Goal: Information Seeking & Learning: Learn about a topic

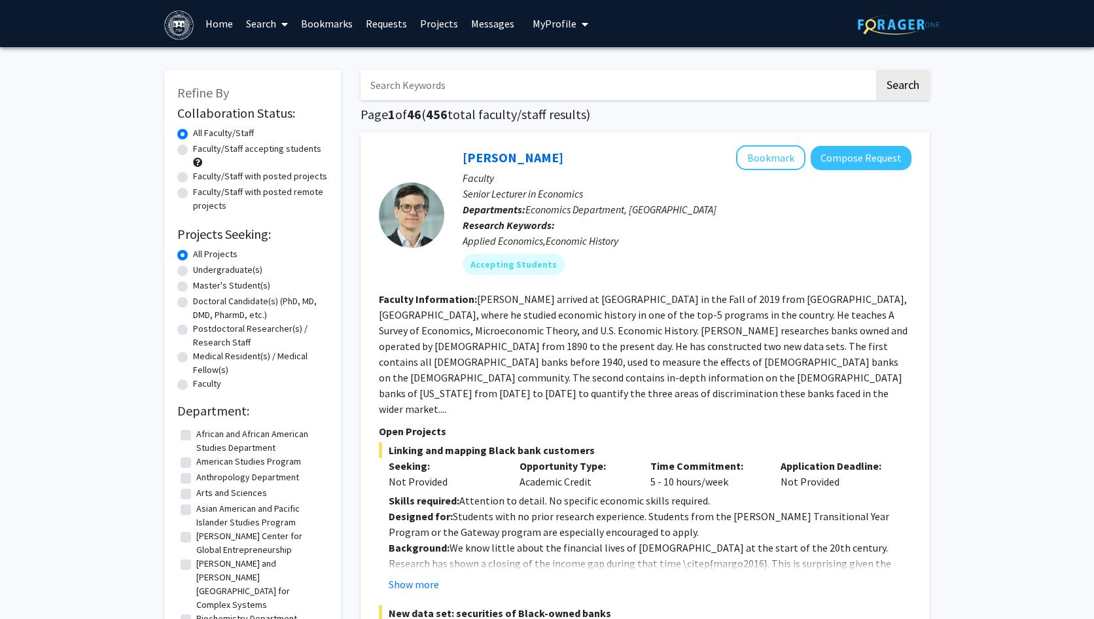
click at [272, 153] on label "Faculty/Staff accepting students" at bounding box center [257, 149] width 128 height 14
click at [201, 150] on input "Faculty/Staff accepting students" at bounding box center [197, 146] width 9 height 9
radio input "true"
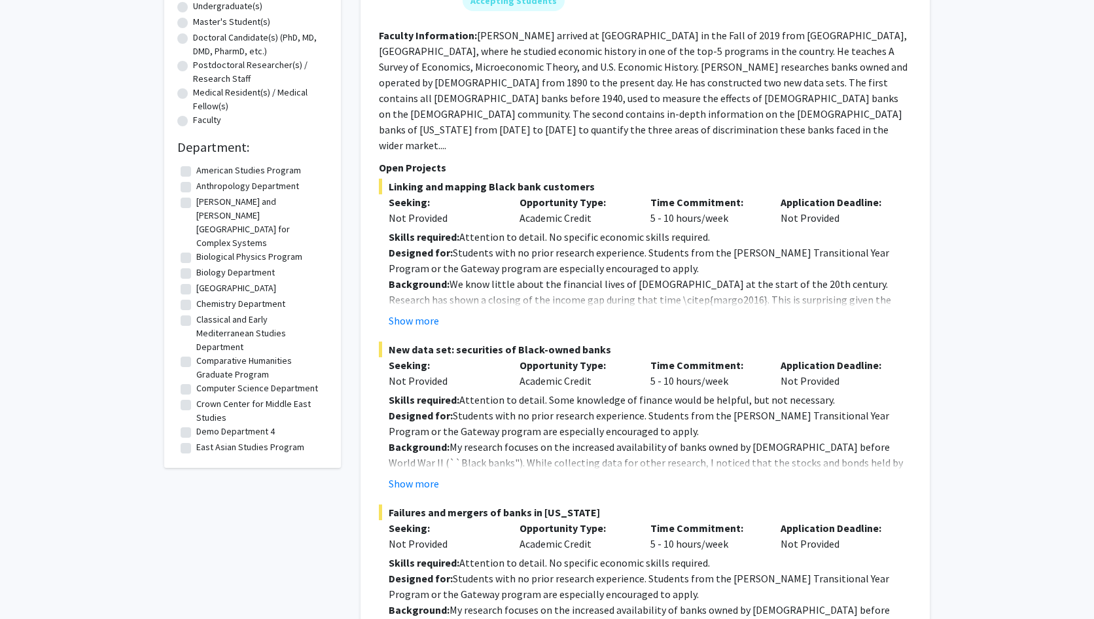
scroll to position [258, 0]
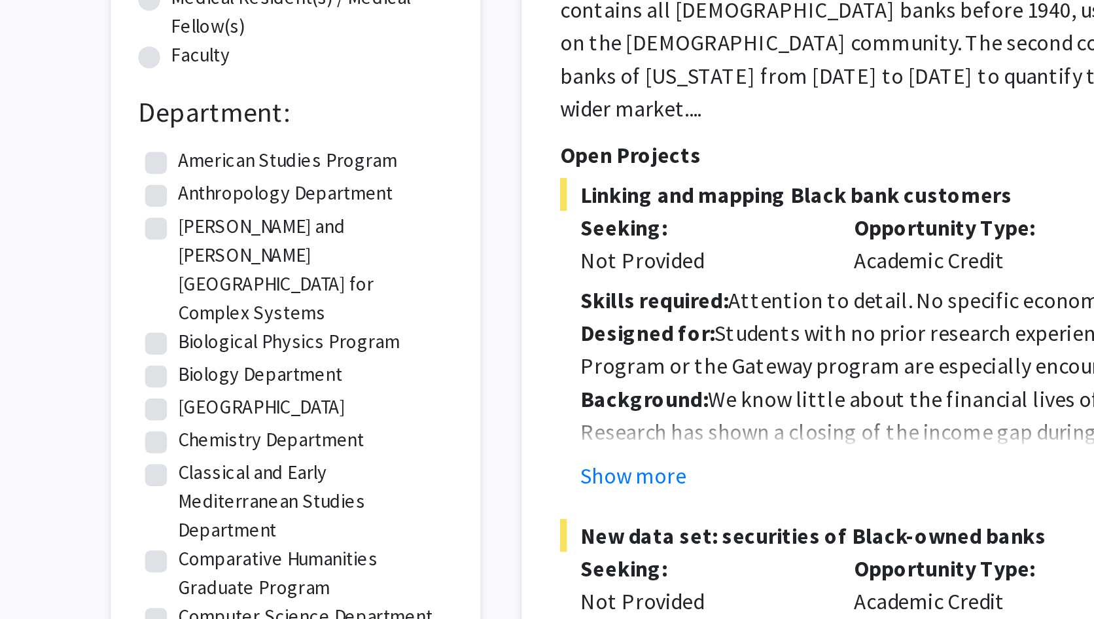
click at [196, 192] on label "Anthropology Department" at bounding box center [247, 191] width 103 height 14
click at [196, 192] on input "Anthropology Department" at bounding box center [200, 188] width 9 height 9
checkbox input "true"
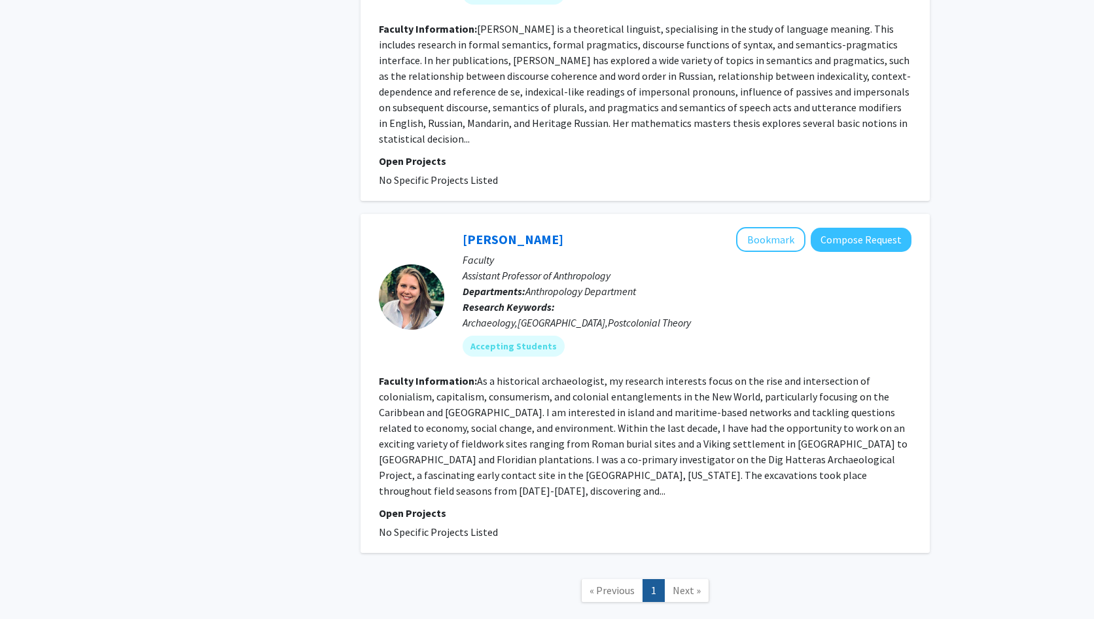
scroll to position [654, 0]
click at [675, 583] on span "Next »" at bounding box center [686, 589] width 28 height 13
click at [682, 583] on span "Next »" at bounding box center [686, 589] width 28 height 13
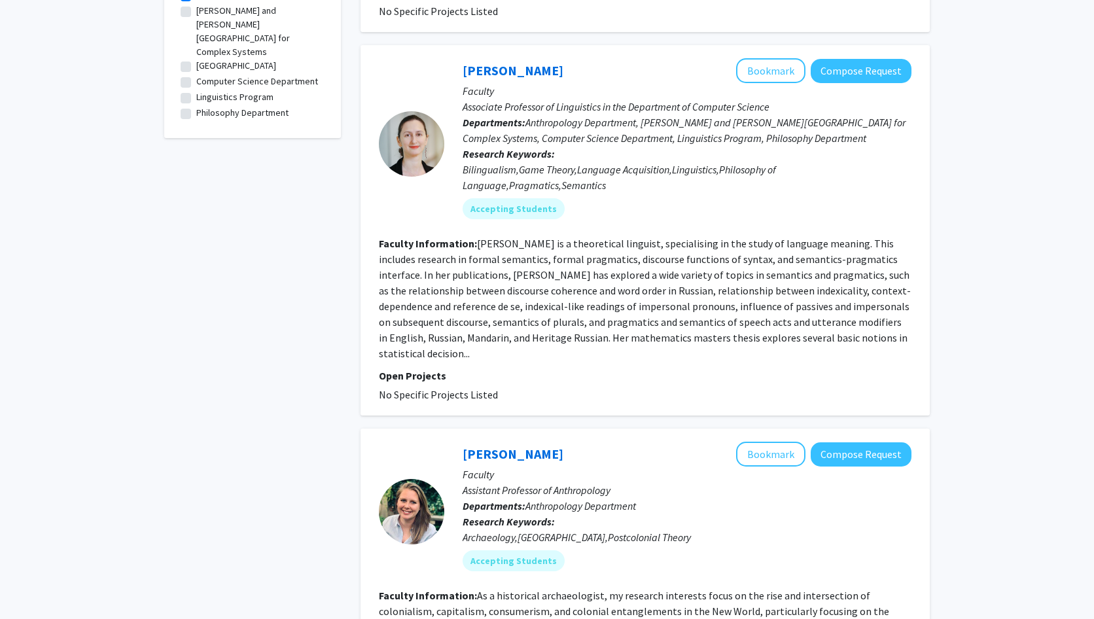
scroll to position [0, 0]
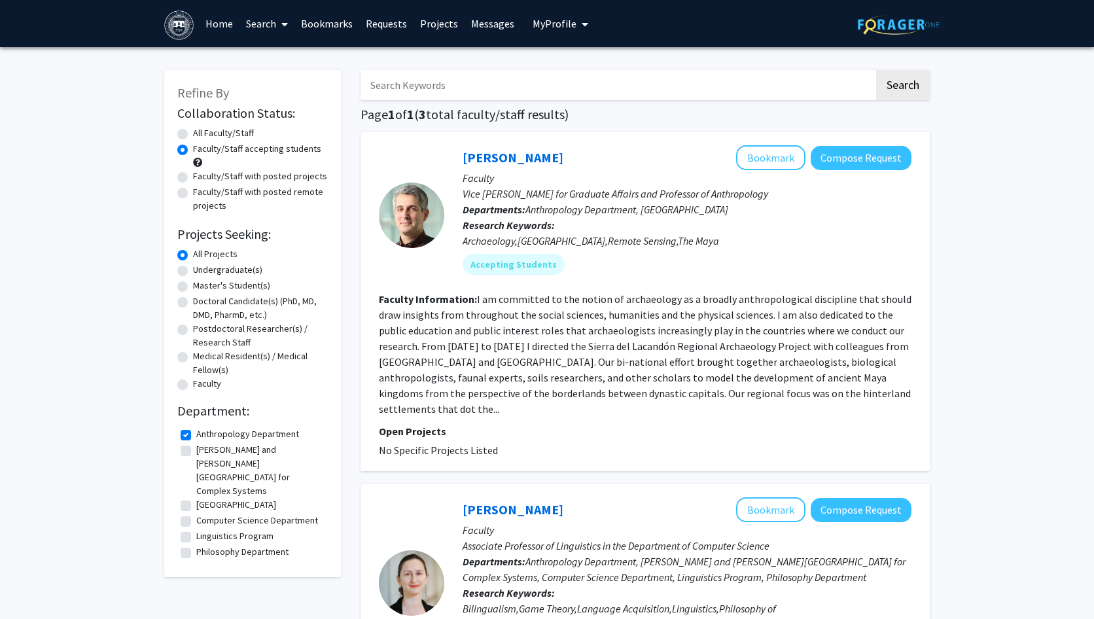
click at [196, 434] on label "Anthropology Department" at bounding box center [247, 434] width 103 height 14
click at [196, 434] on input "Anthropology Department" at bounding box center [200, 431] width 9 height 9
checkbox input "false"
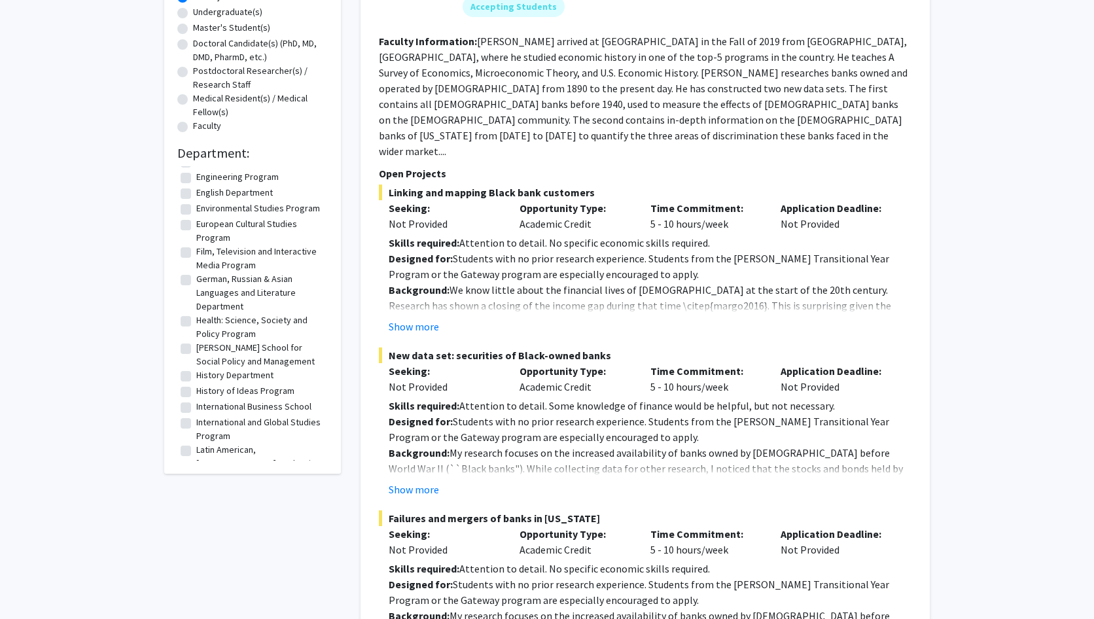
scroll to position [319, 0]
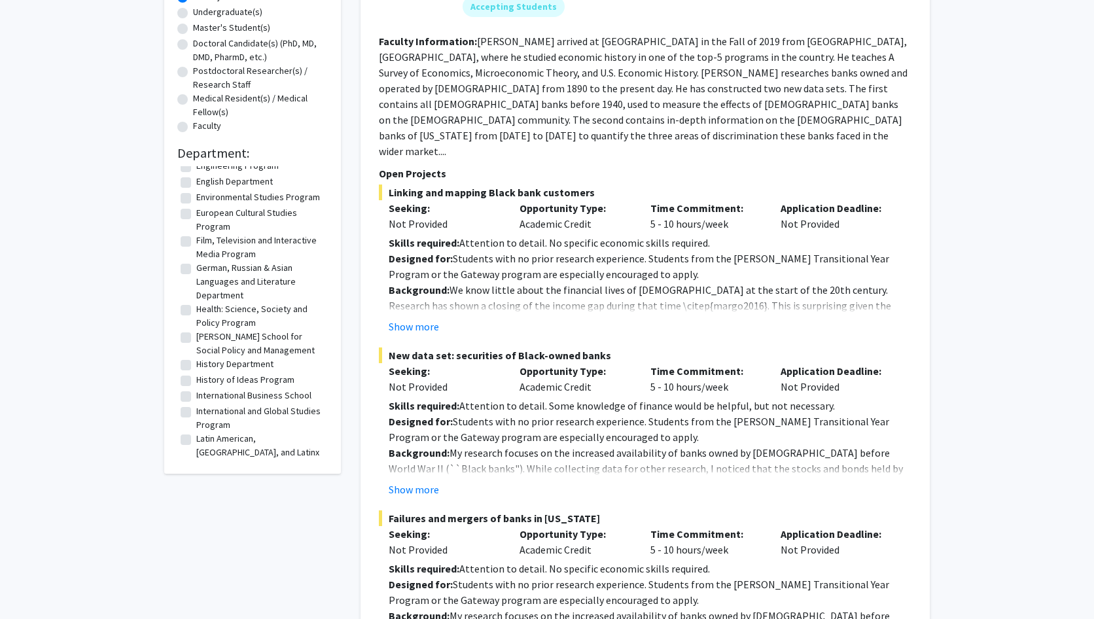
click at [247, 357] on label "History Department" at bounding box center [234, 364] width 77 height 14
click at [205, 357] on input "History Department" at bounding box center [200, 361] width 9 height 9
checkbox input "true"
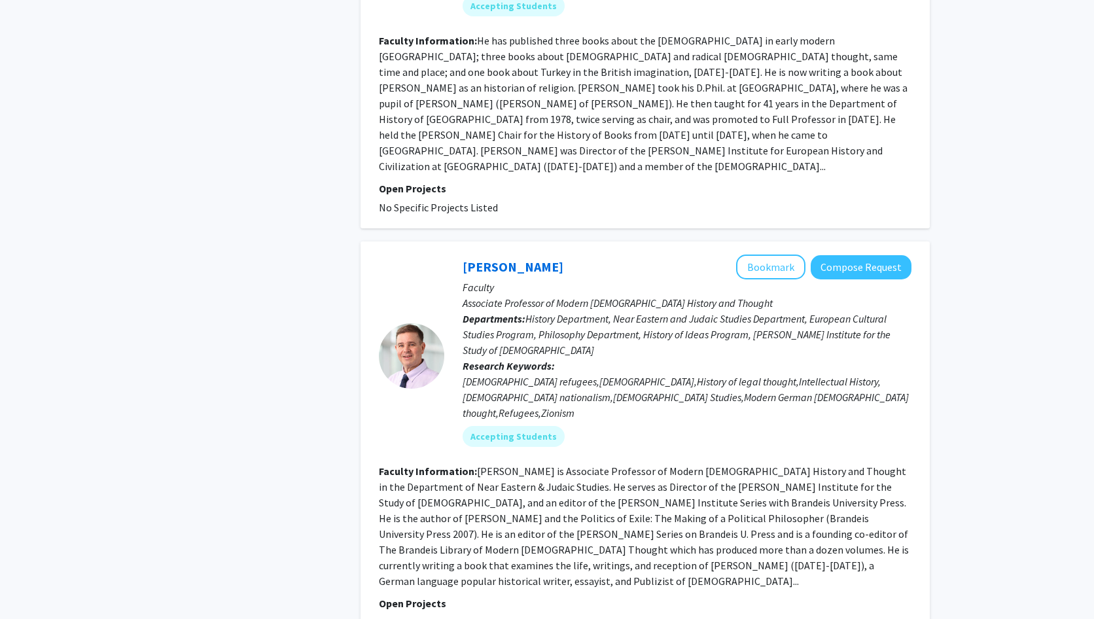
scroll to position [732, 0]
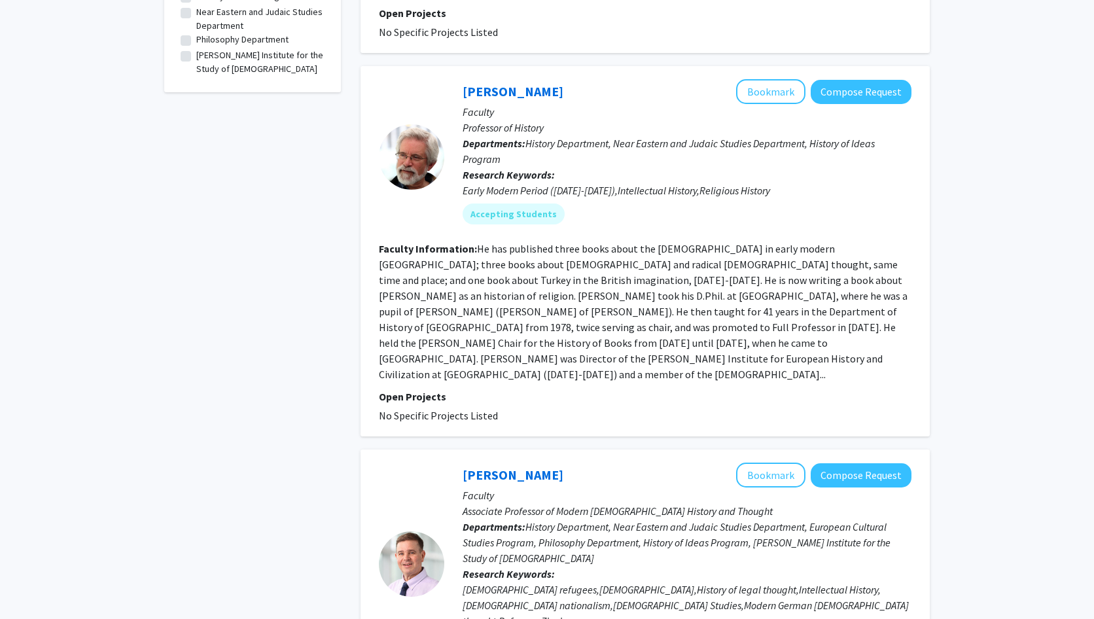
scroll to position [0, 0]
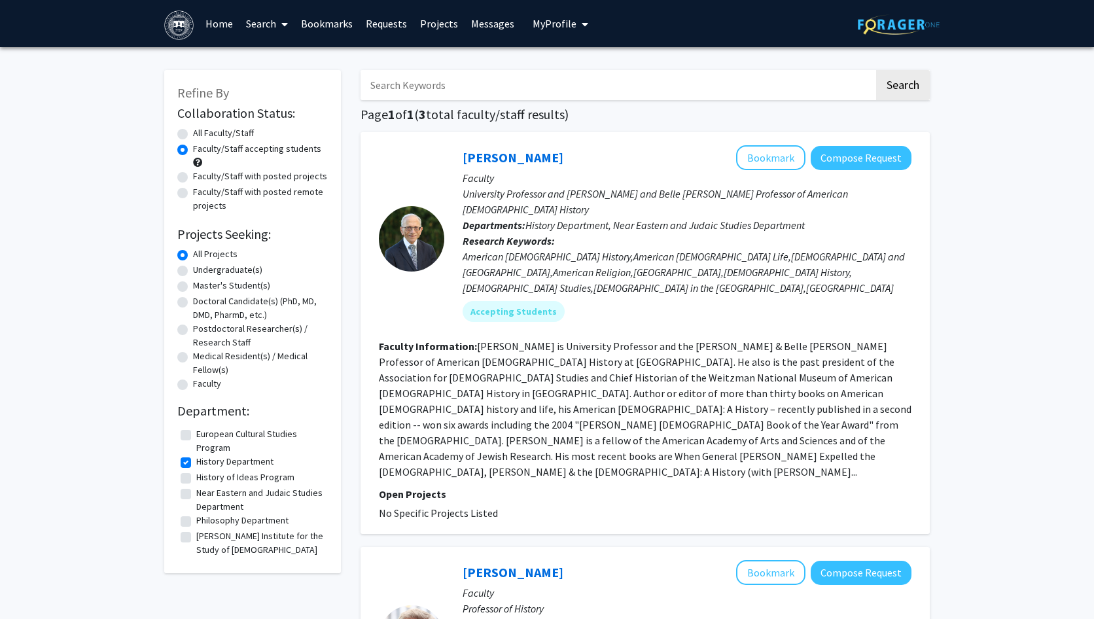
click at [196, 462] on label "History Department" at bounding box center [234, 462] width 77 height 14
click at [196, 462] on input "History Department" at bounding box center [200, 459] width 9 height 9
checkbox input "false"
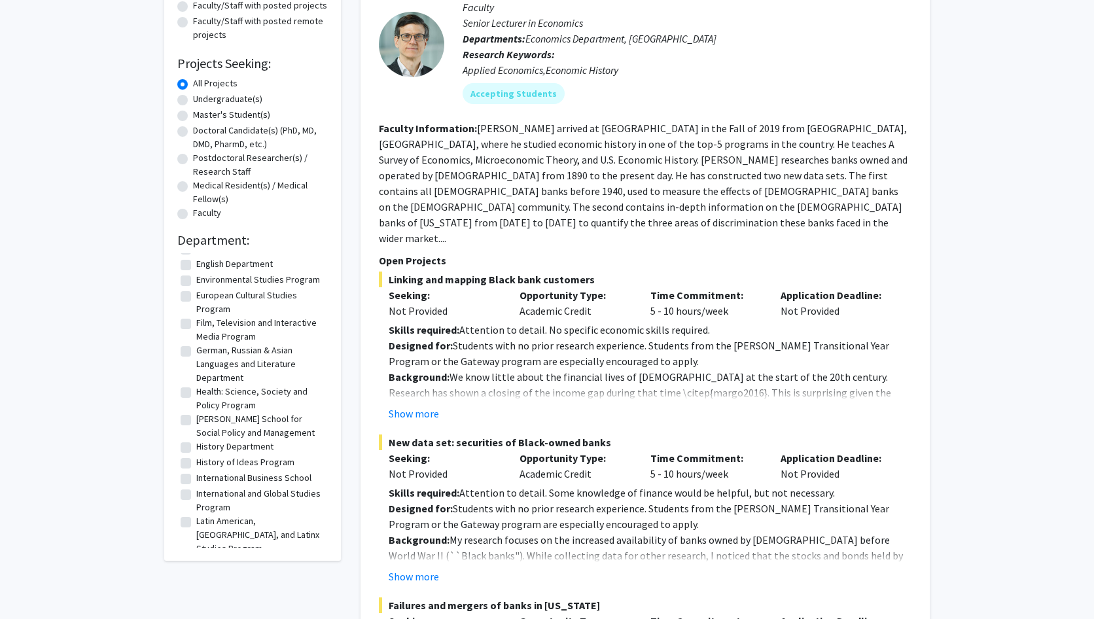
scroll to position [326, 0]
click at [259, 409] on label "[PERSON_NAME] School for Social Policy and Management" at bounding box center [260, 422] width 128 height 27
click at [205, 409] on input "[PERSON_NAME] School for Social Policy and Management" at bounding box center [200, 413] width 9 height 9
checkbox input "true"
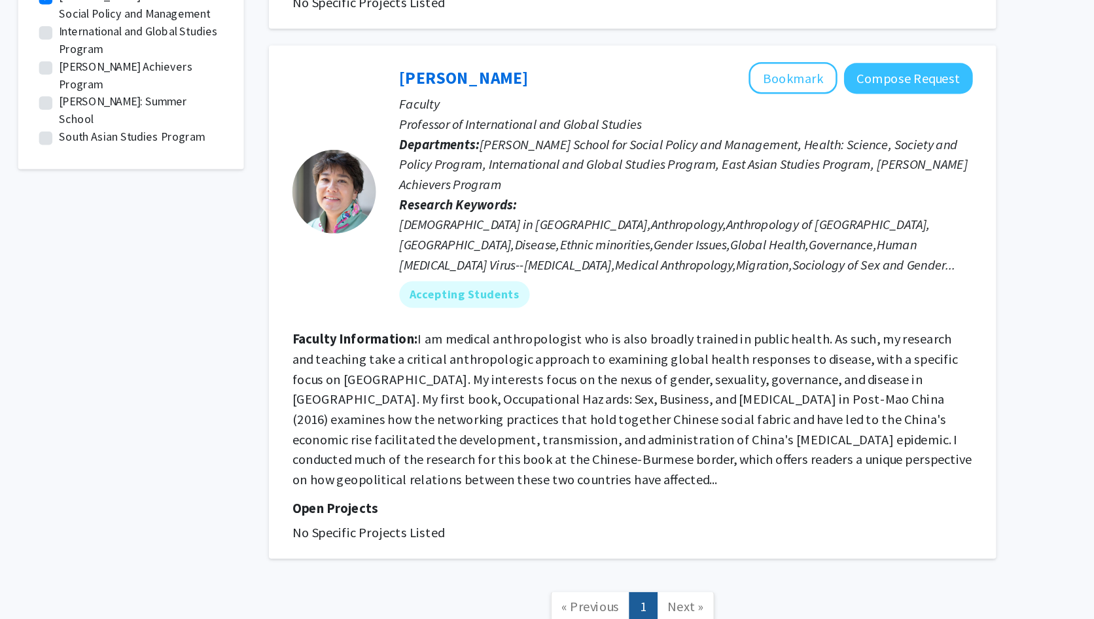
scroll to position [362, 0]
click at [690, 479] on fg-read-more "I am medical anthropologist who is also broadly trained in public health. As su…" at bounding box center [645, 453] width 532 height 123
click at [517, 186] on link "[PERSON_NAME]" at bounding box center [512, 194] width 101 height 16
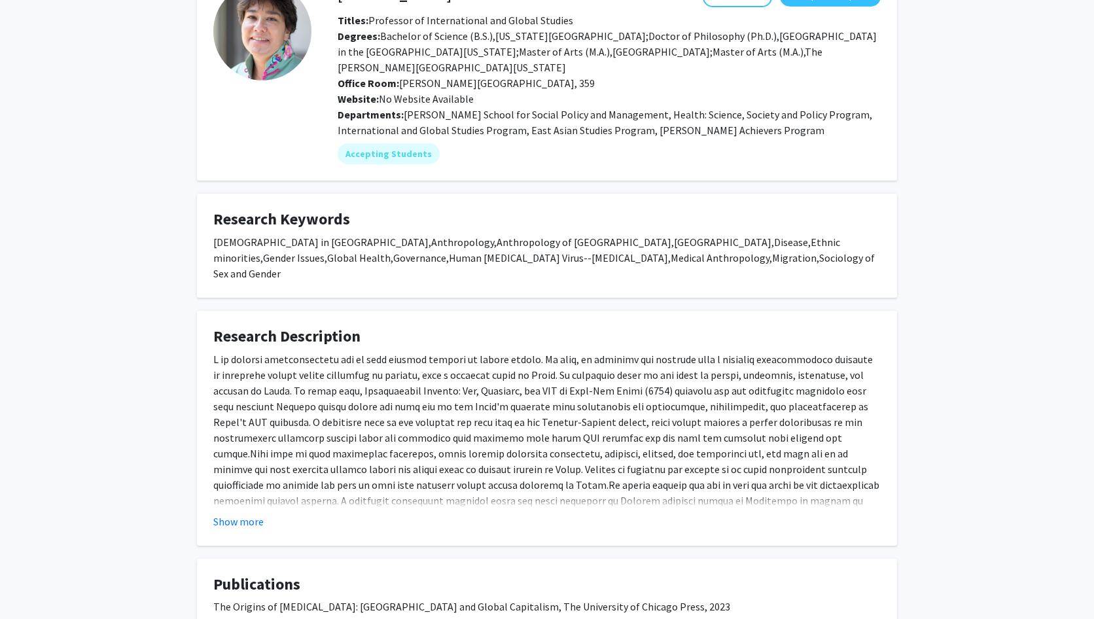
scroll to position [54, 0]
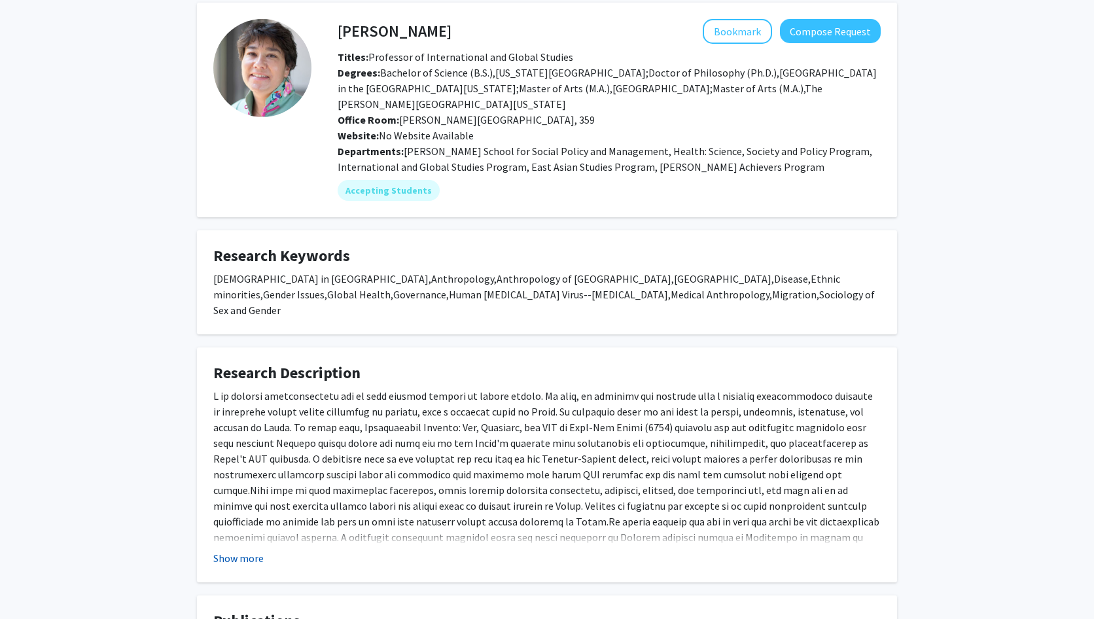
click at [255, 550] on button "Show more" at bounding box center [238, 558] width 50 height 16
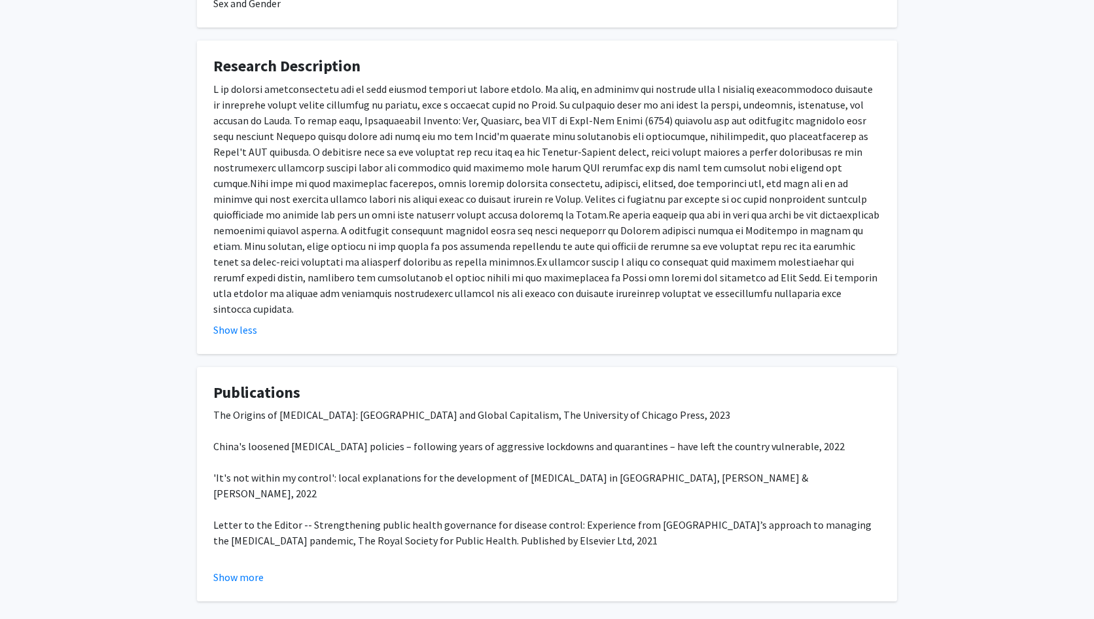
scroll to position [378, 0]
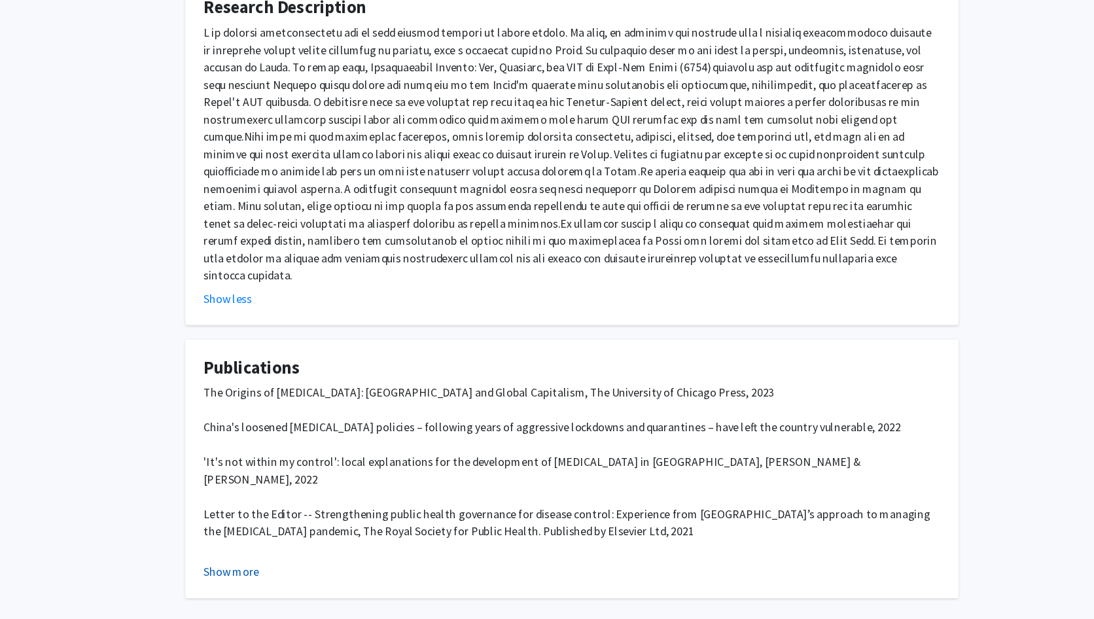
click at [247, 552] on button "Show more" at bounding box center [238, 560] width 50 height 16
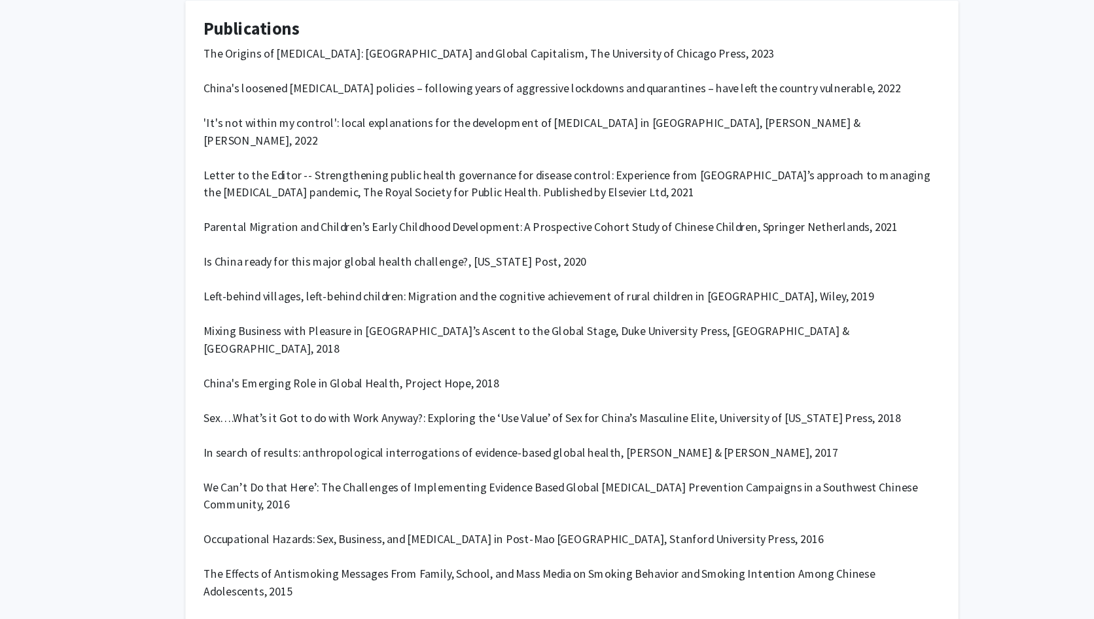
scroll to position [0, 0]
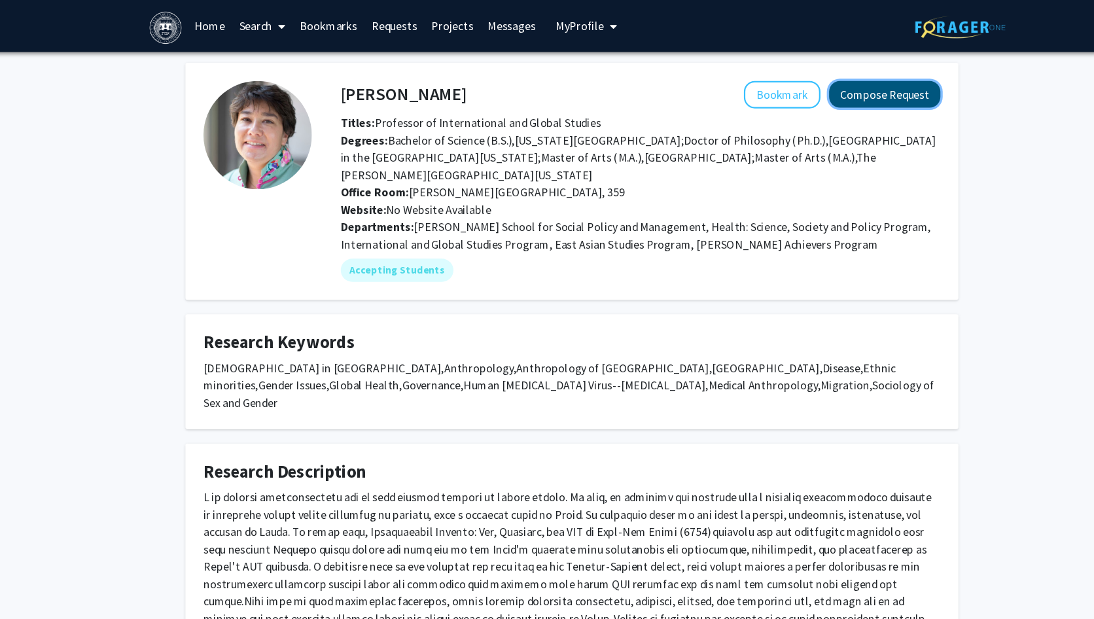
click at [839, 90] on button "Compose Request" at bounding box center [830, 85] width 101 height 24
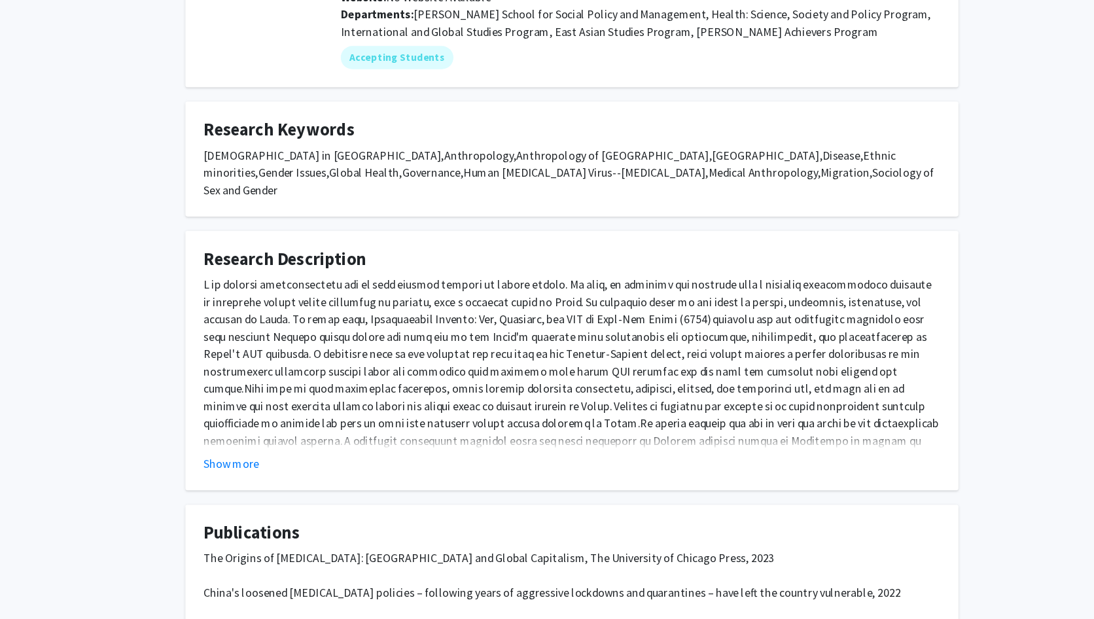
scroll to position [315, 0]
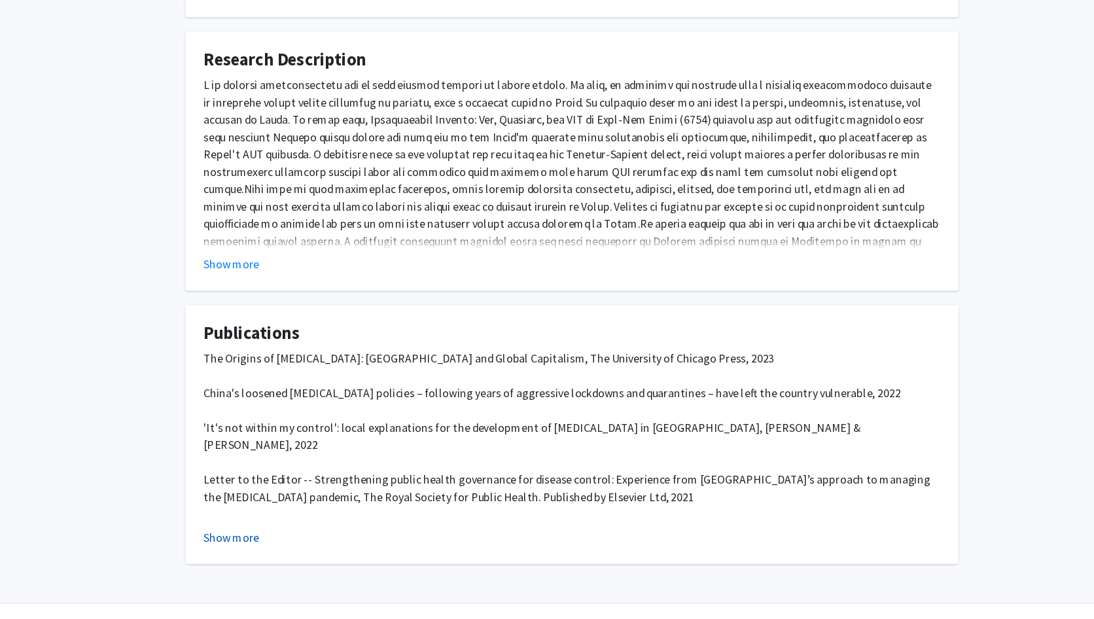
click at [228, 536] on button "Show more" at bounding box center [238, 544] width 50 height 16
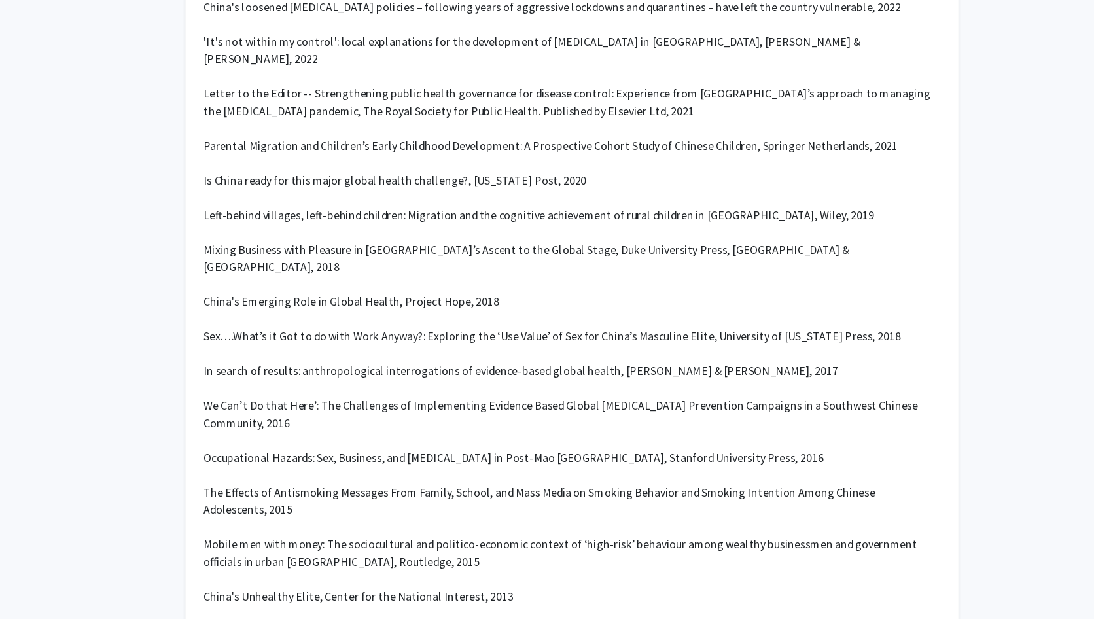
scroll to position [750, 0]
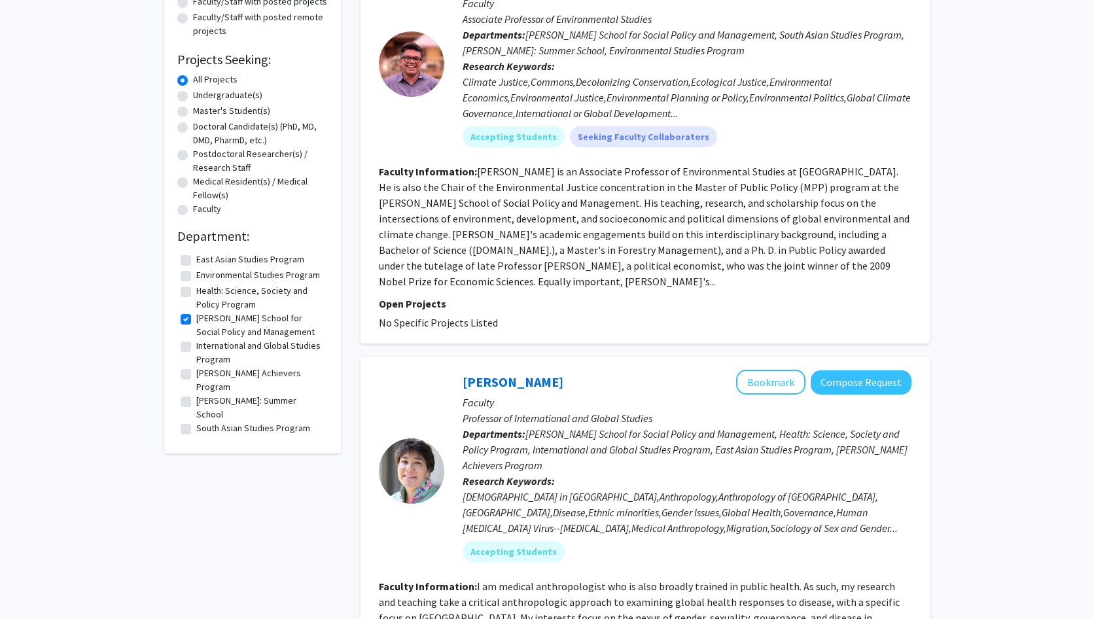
scroll to position [139, 0]
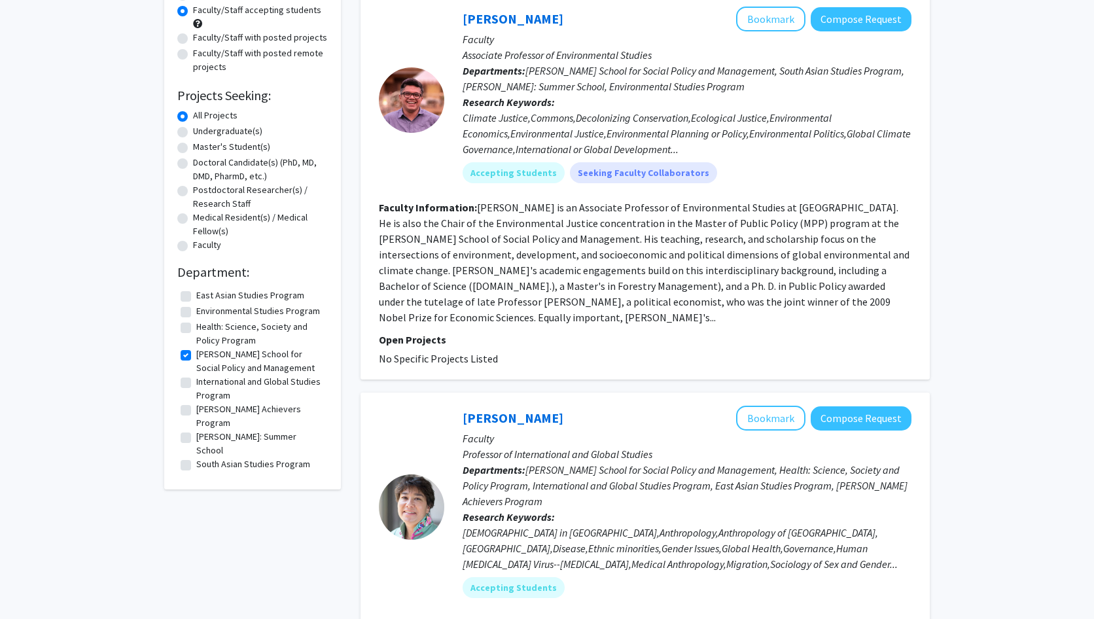
click at [196, 379] on label "International and Global Studies Program" at bounding box center [260, 388] width 128 height 27
click at [196, 379] on input "International and Global Studies Program" at bounding box center [200, 379] width 9 height 9
checkbox input "true"
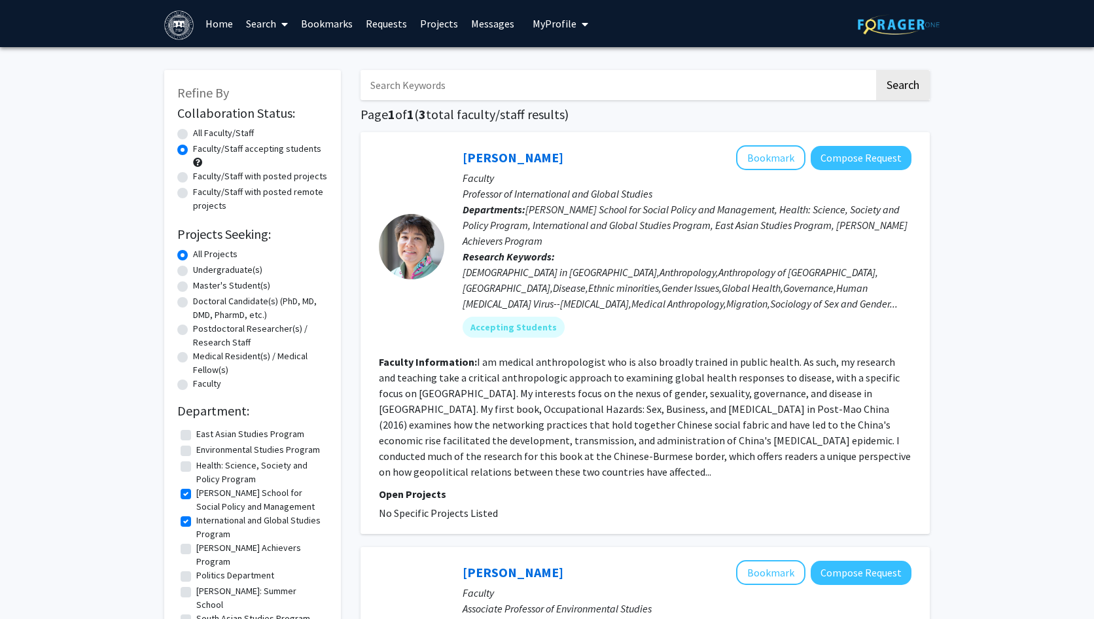
click at [196, 495] on label "[PERSON_NAME] School for Social Policy and Management" at bounding box center [260, 499] width 128 height 27
click at [196, 494] on input "[PERSON_NAME] School for Social Policy and Management" at bounding box center [200, 490] width 9 height 9
checkbox input "false"
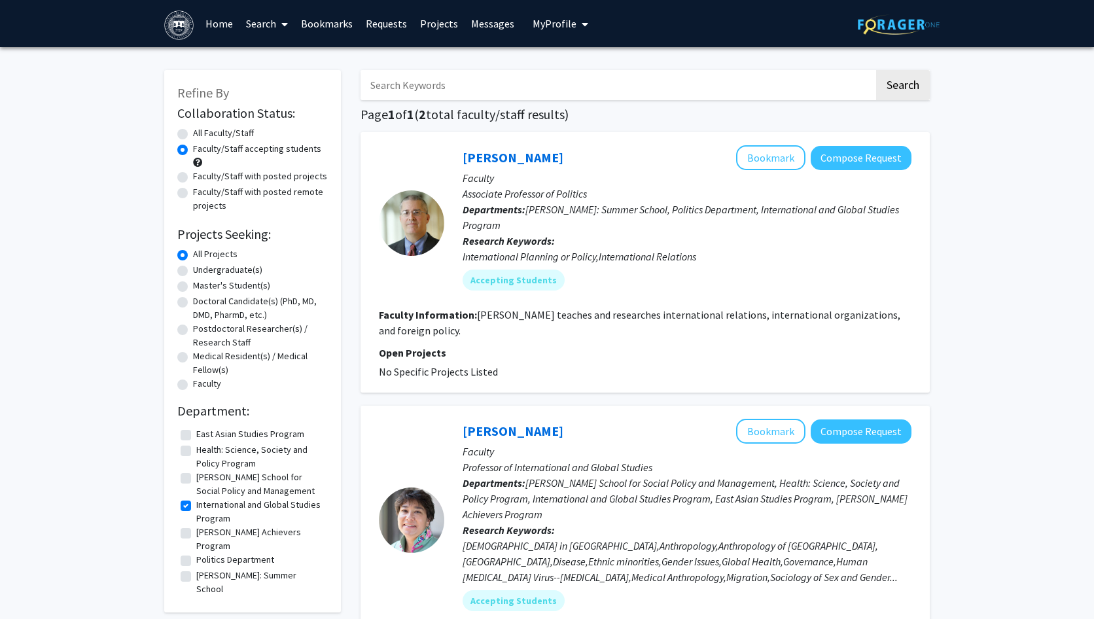
scroll to position [3, 0]
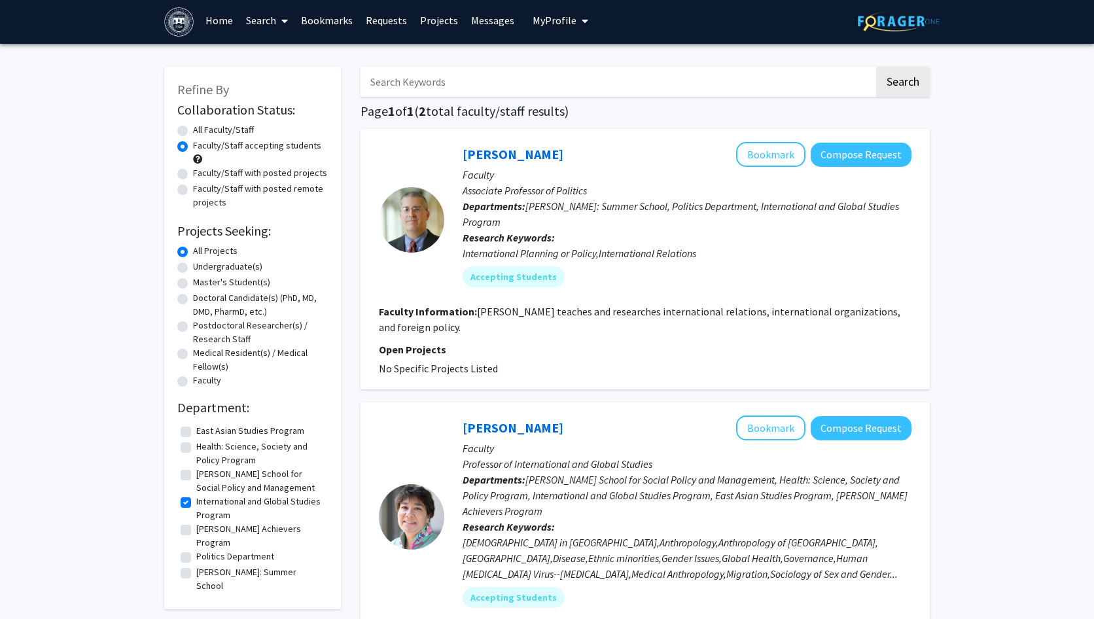
click at [687, 245] on div "International Planning or Policy,International Relations" at bounding box center [686, 253] width 449 height 16
click at [562, 145] on div "[PERSON_NAME] Bookmark Compose Request" at bounding box center [686, 154] width 449 height 25
click at [513, 155] on link "[PERSON_NAME]" at bounding box center [512, 154] width 101 height 16
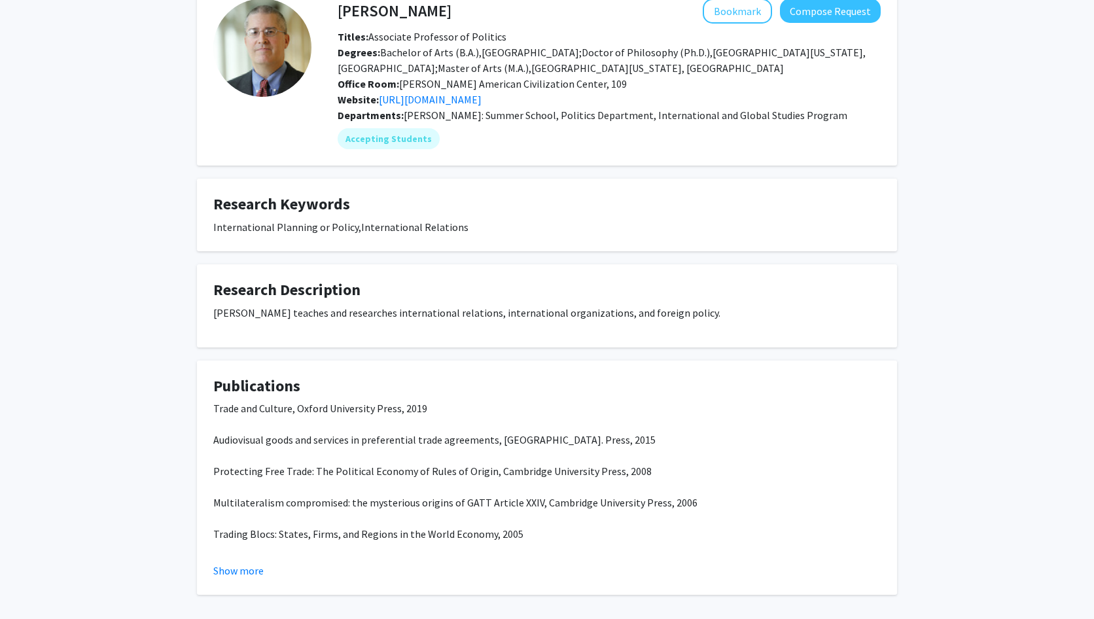
scroll to position [132, 0]
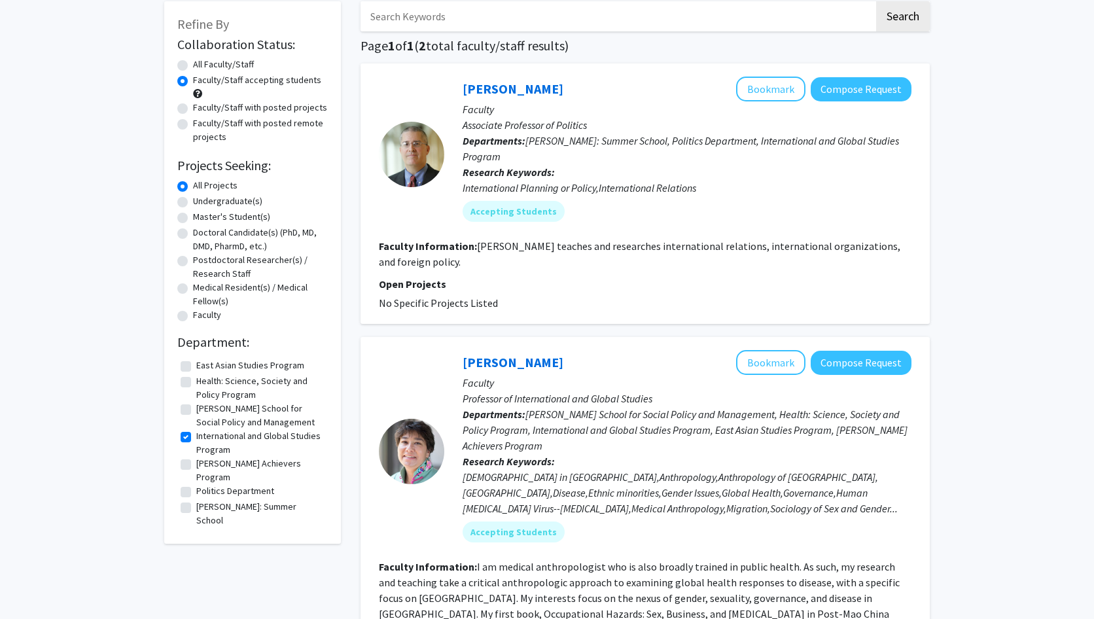
scroll to position [52, 0]
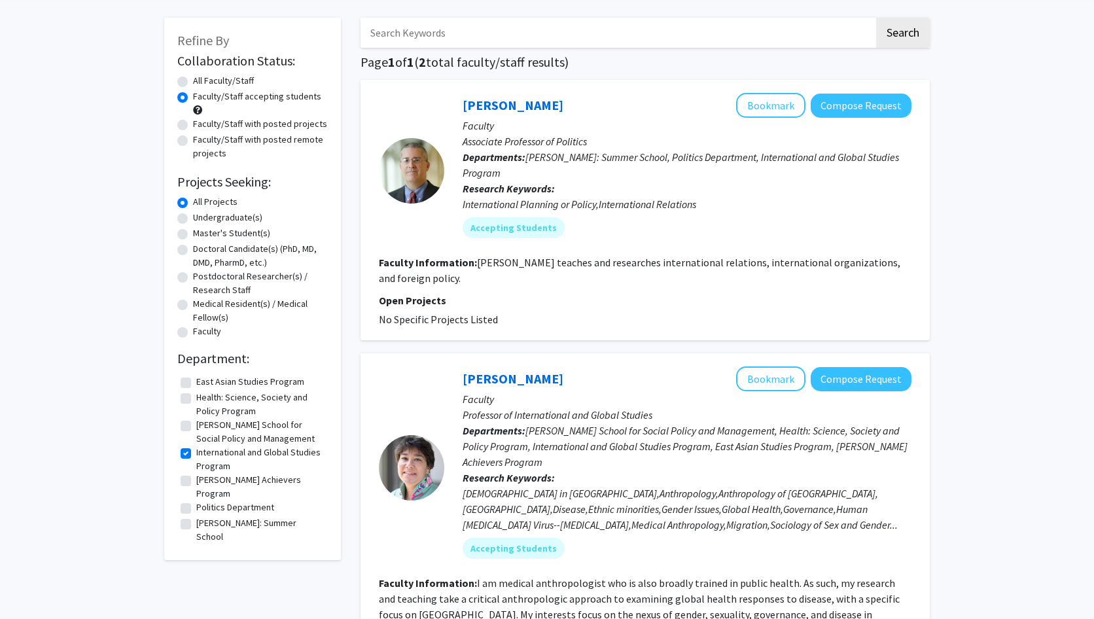
click at [193, 96] on label "Faculty/Staff accepting students" at bounding box center [257, 97] width 128 height 14
click at [193, 96] on input "Faculty/Staff accepting students" at bounding box center [197, 94] width 9 height 9
click at [193, 124] on label "Faculty/Staff with posted projects" at bounding box center [260, 124] width 134 height 14
click at [193, 124] on input "Faculty/Staff with posted projects" at bounding box center [197, 121] width 9 height 9
radio input "true"
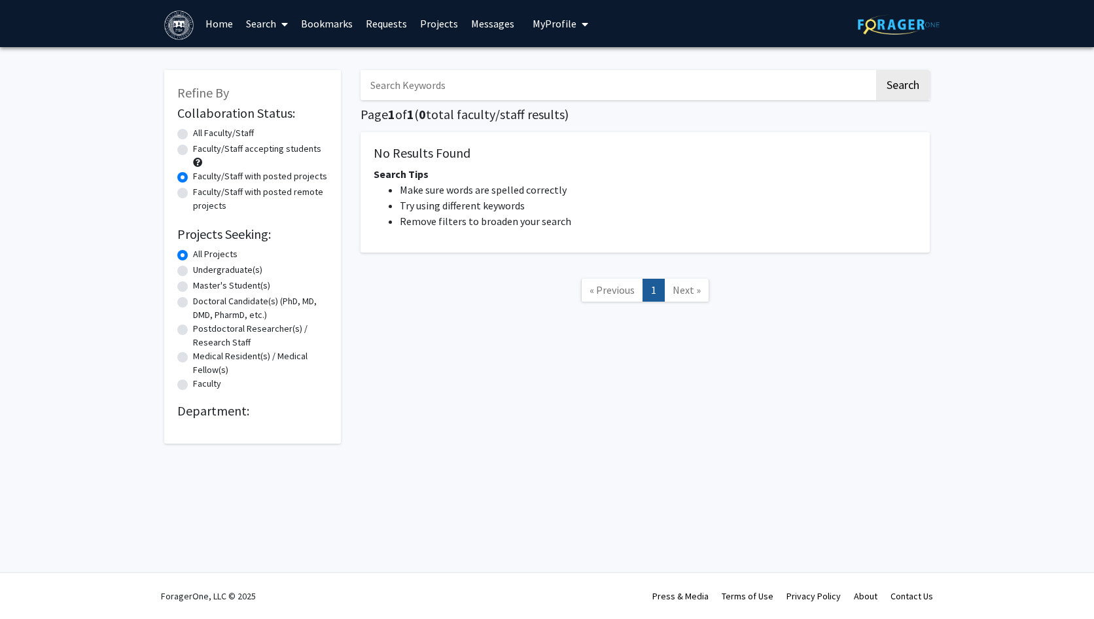
click at [193, 253] on label "All Projects" at bounding box center [215, 254] width 44 height 14
click at [193, 253] on input "All Projects" at bounding box center [197, 251] width 9 height 9
click at [232, 131] on label "All Faculty/Staff" at bounding box center [223, 133] width 61 height 14
click at [201, 131] on input "All Faculty/Staff" at bounding box center [197, 130] width 9 height 9
radio input "true"
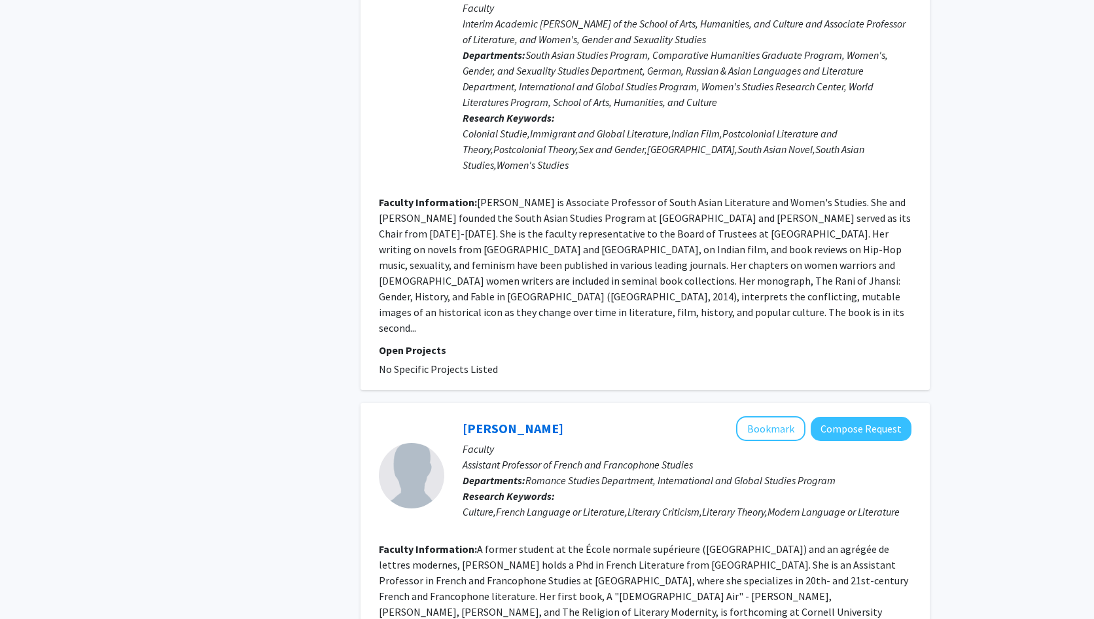
scroll to position [2839, 0]
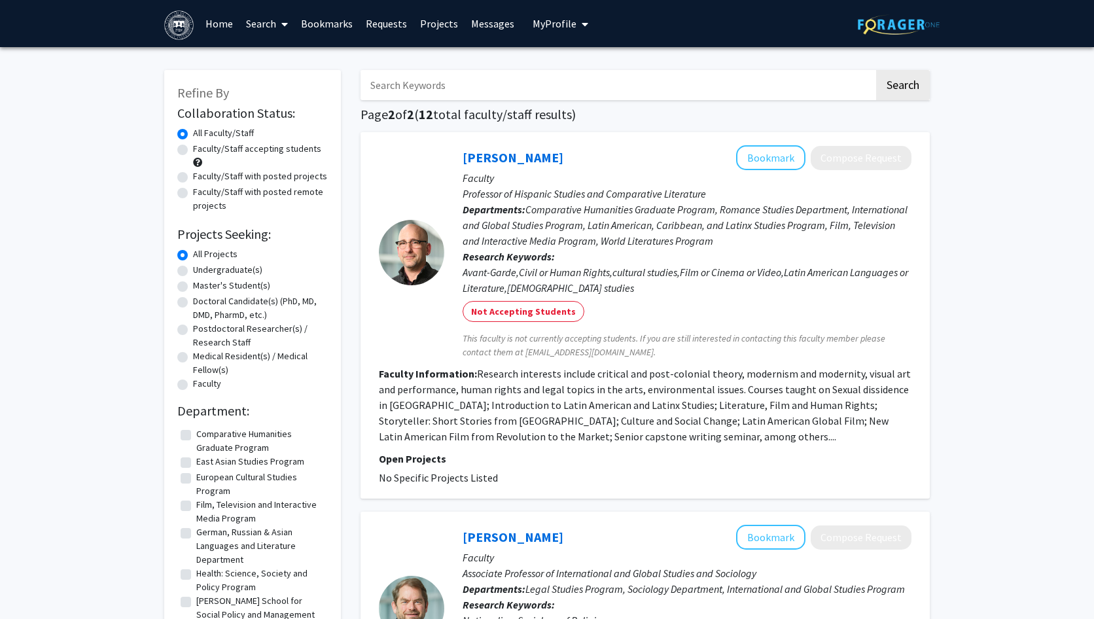
click at [435, 27] on link "Projects" at bounding box center [438, 24] width 51 height 46
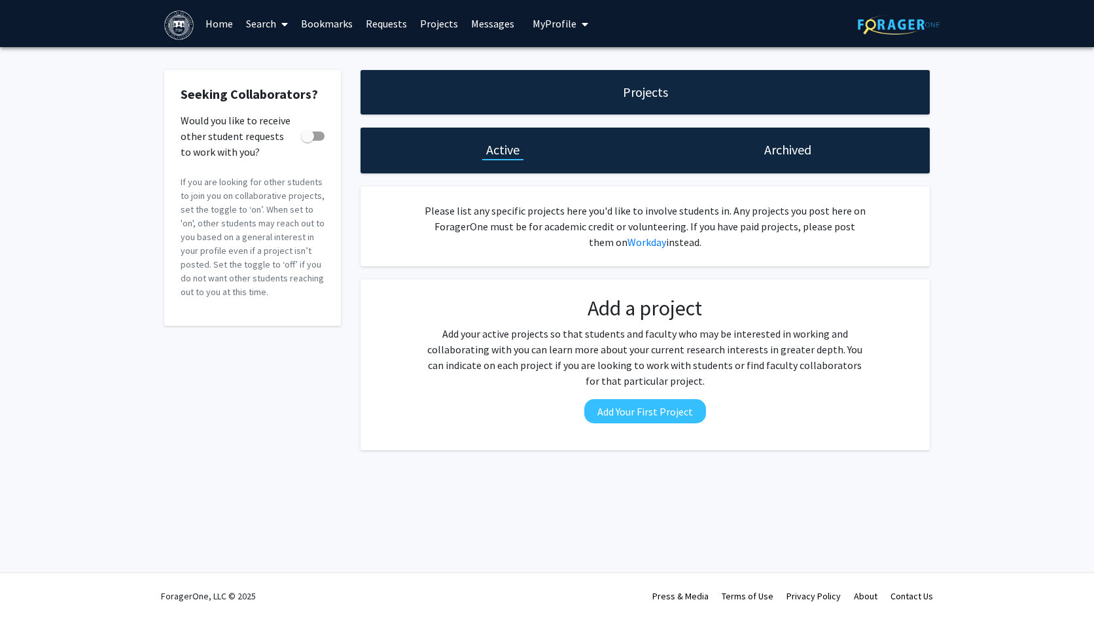
click at [252, 15] on link "Search" at bounding box center [266, 24] width 55 height 46
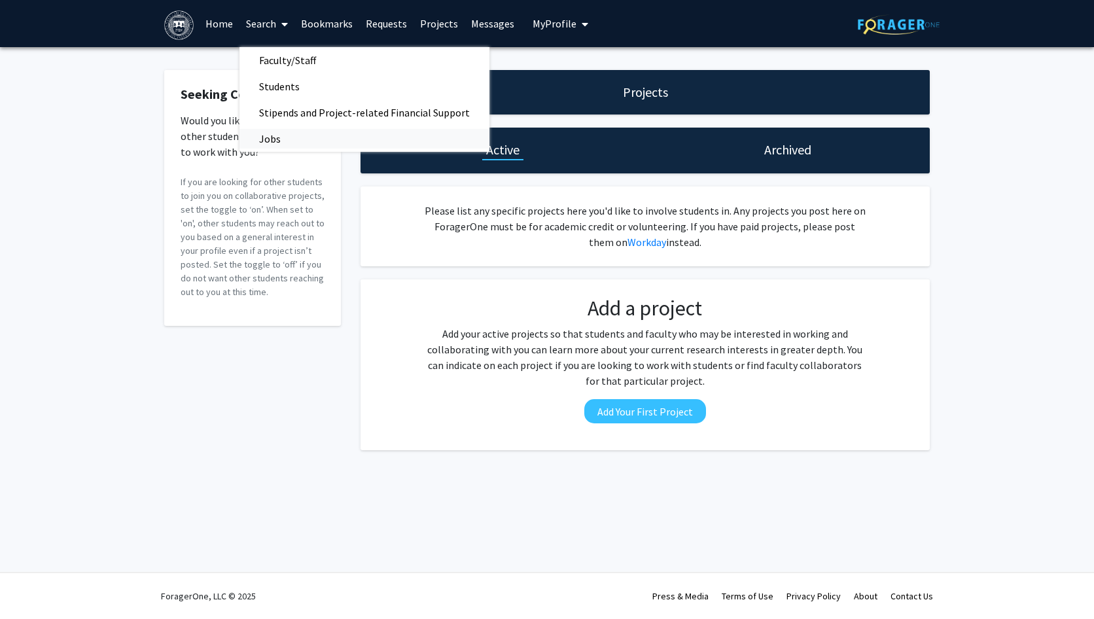
click at [274, 133] on span "Jobs" at bounding box center [269, 139] width 61 height 26
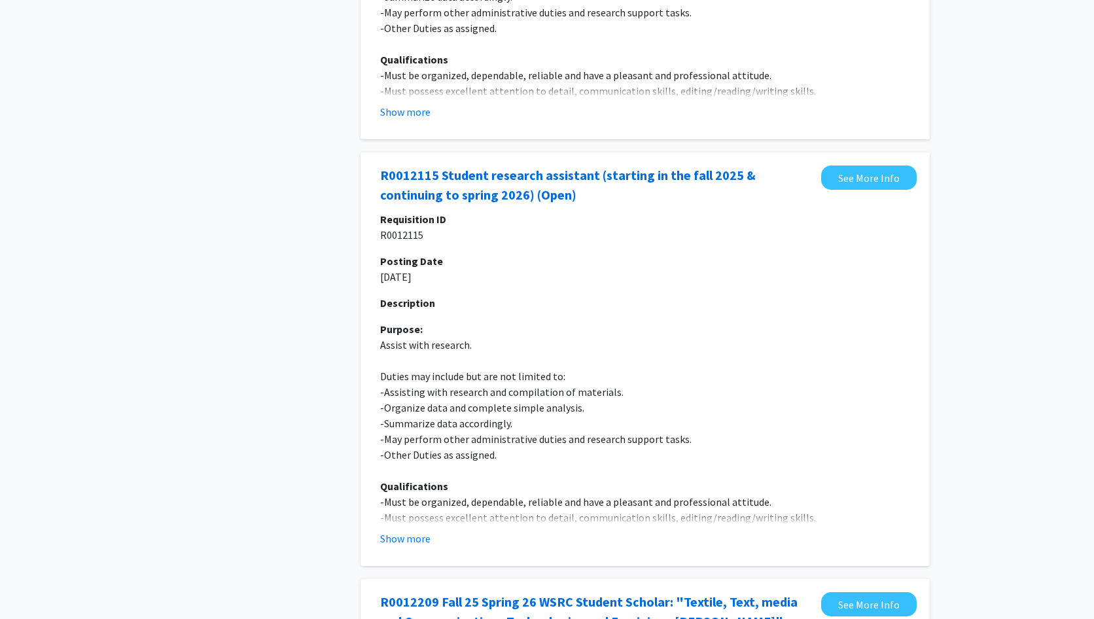
scroll to position [826, 0]
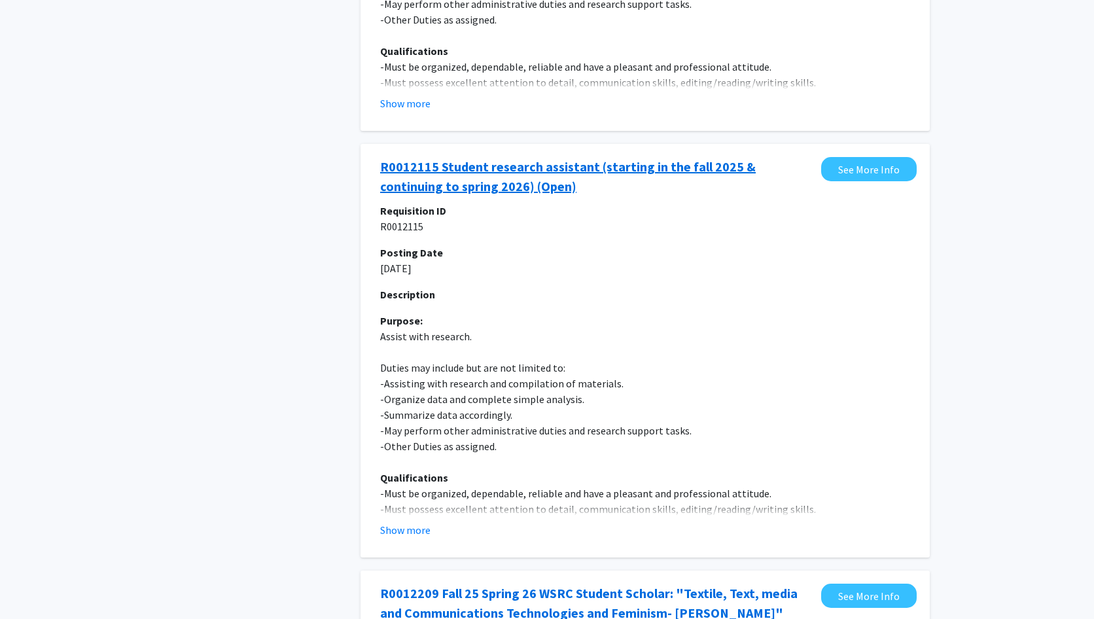
click at [535, 170] on link "R0012115 Student research assistant (starting in the fall 2025 & continuing to …" at bounding box center [597, 176] width 434 height 39
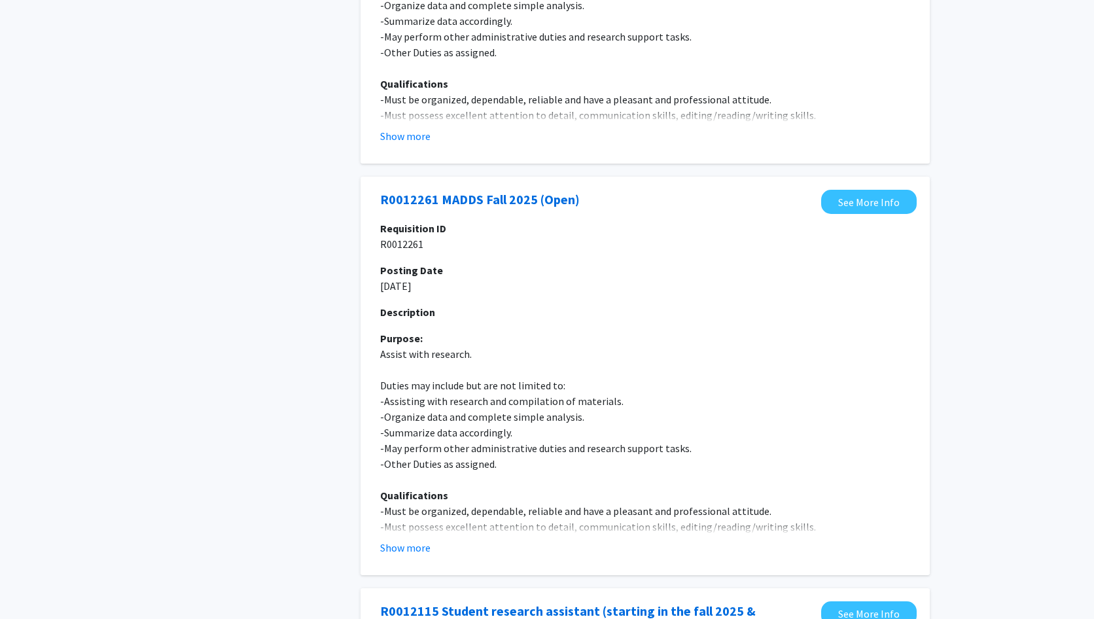
scroll to position [0, 0]
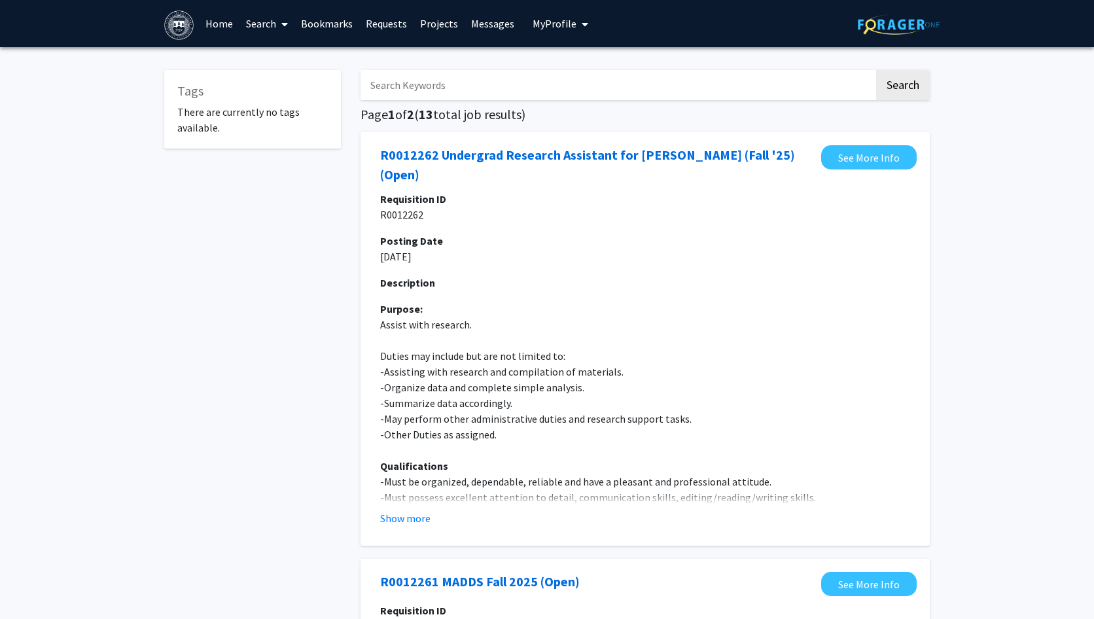
click at [413, 24] on link "Projects" at bounding box center [438, 24] width 51 height 46
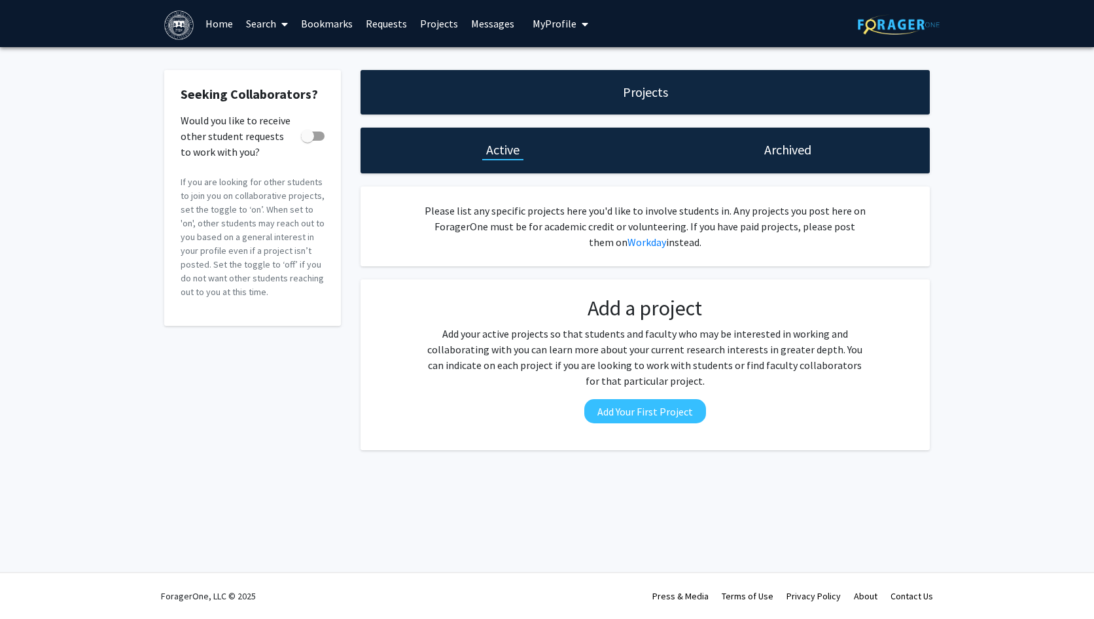
click at [278, 27] on span at bounding box center [282, 24] width 12 height 46
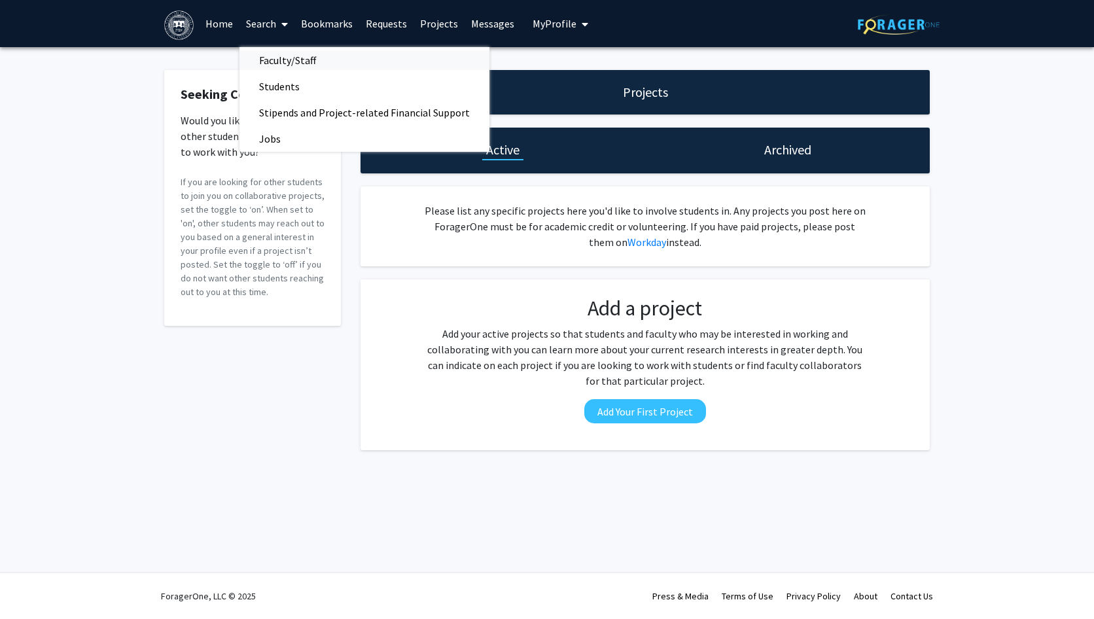
click at [299, 60] on span "Faculty/Staff" at bounding box center [287, 60] width 96 height 26
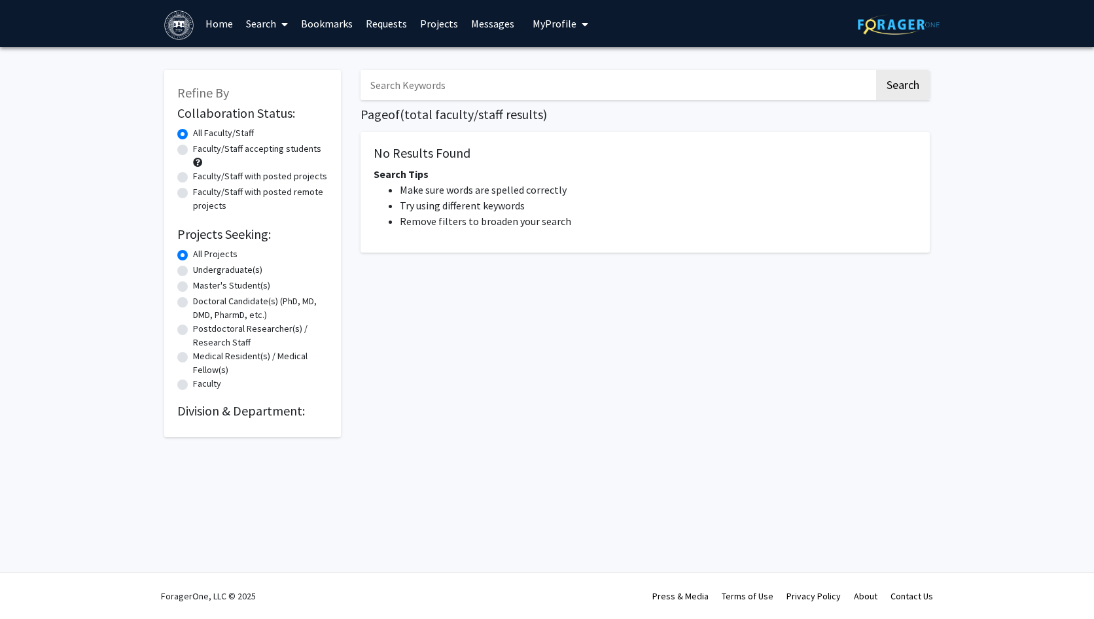
click at [193, 252] on label "All Projects" at bounding box center [215, 254] width 44 height 14
click at [193, 252] on input "All Projects" at bounding box center [197, 251] width 9 height 9
click at [196, 19] on link at bounding box center [181, 24] width 35 height 46
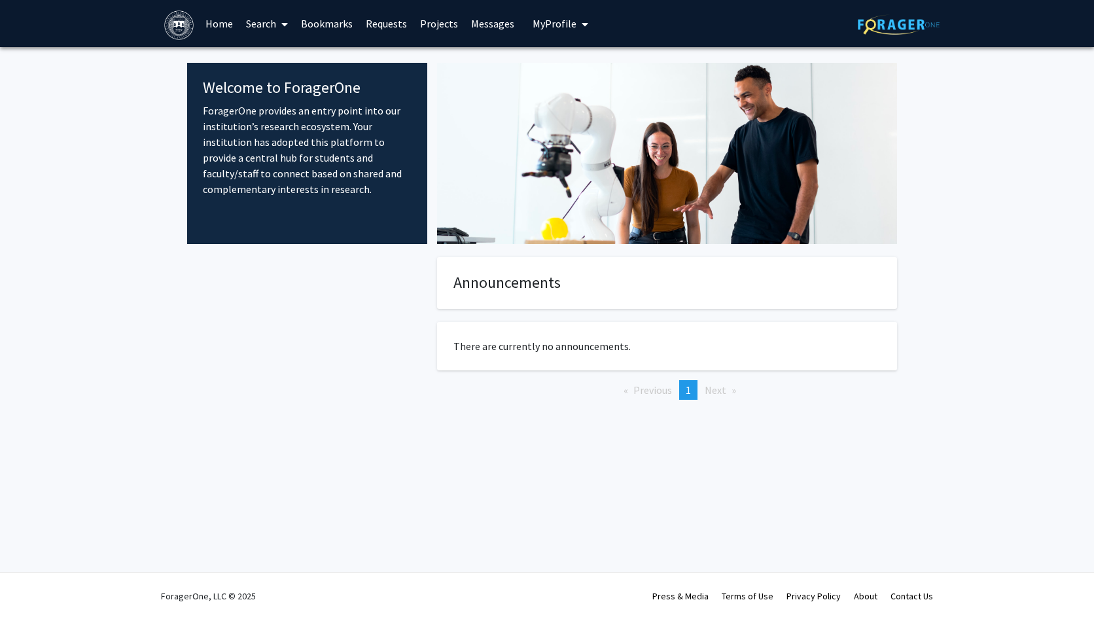
click at [227, 25] on link "Home" at bounding box center [219, 24] width 41 height 46
click at [444, 24] on link "Projects" at bounding box center [438, 24] width 51 height 46
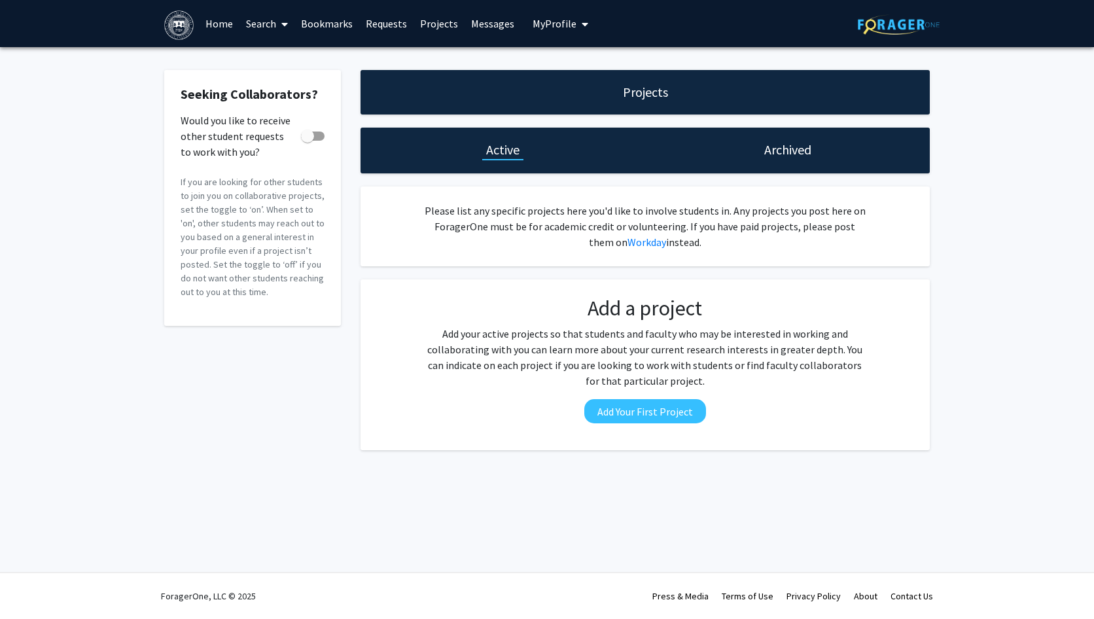
click at [789, 147] on h1 "Archived" at bounding box center [787, 150] width 47 height 18
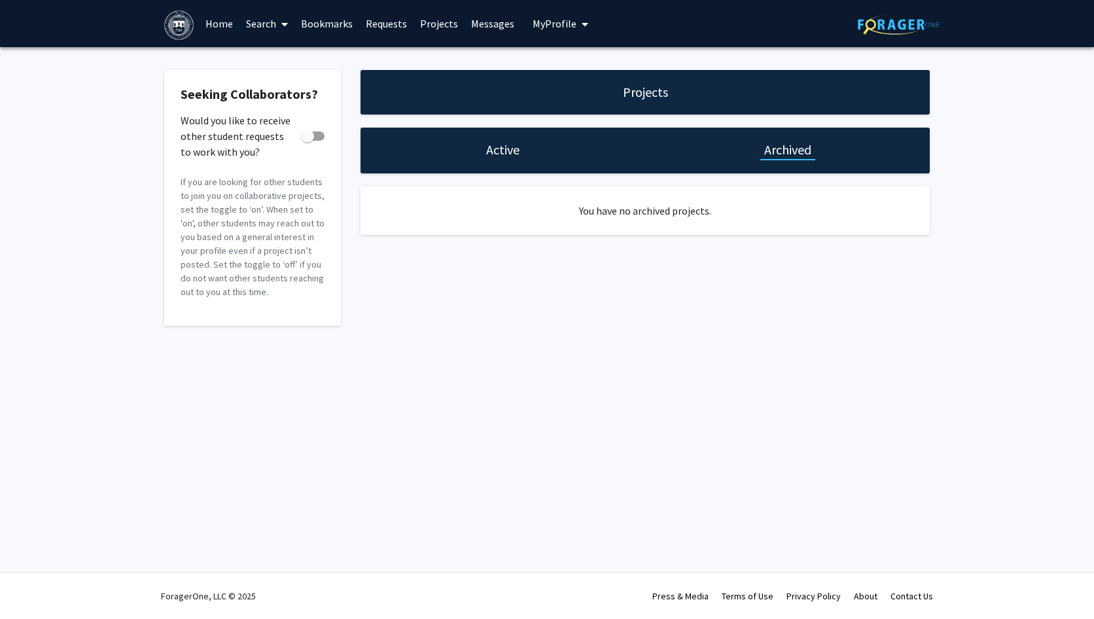
click at [535, 158] on div "Active" at bounding box center [502, 151] width 285 height 46
click at [656, 69] on div "Seeking Collaborators? Would you like to receive other student requests to work…" at bounding box center [547, 201] width 1094 height 308
click at [655, 95] on h1 "Projects" at bounding box center [645, 92] width 45 height 18
click at [277, 21] on span at bounding box center [282, 24] width 12 height 46
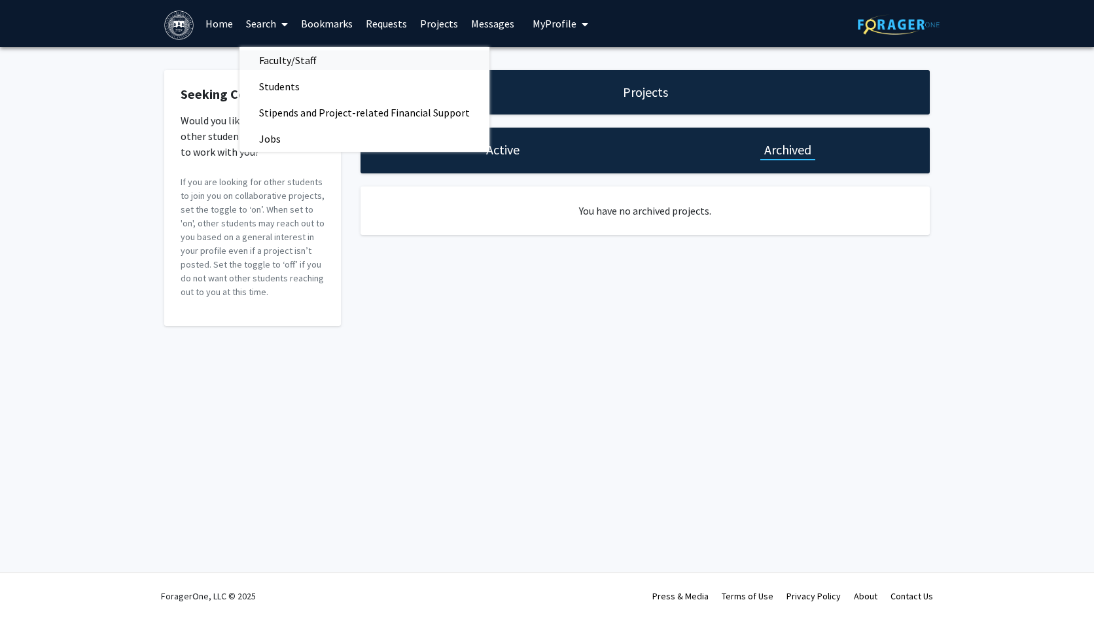
click at [315, 67] on span "Faculty/Staff" at bounding box center [287, 60] width 96 height 26
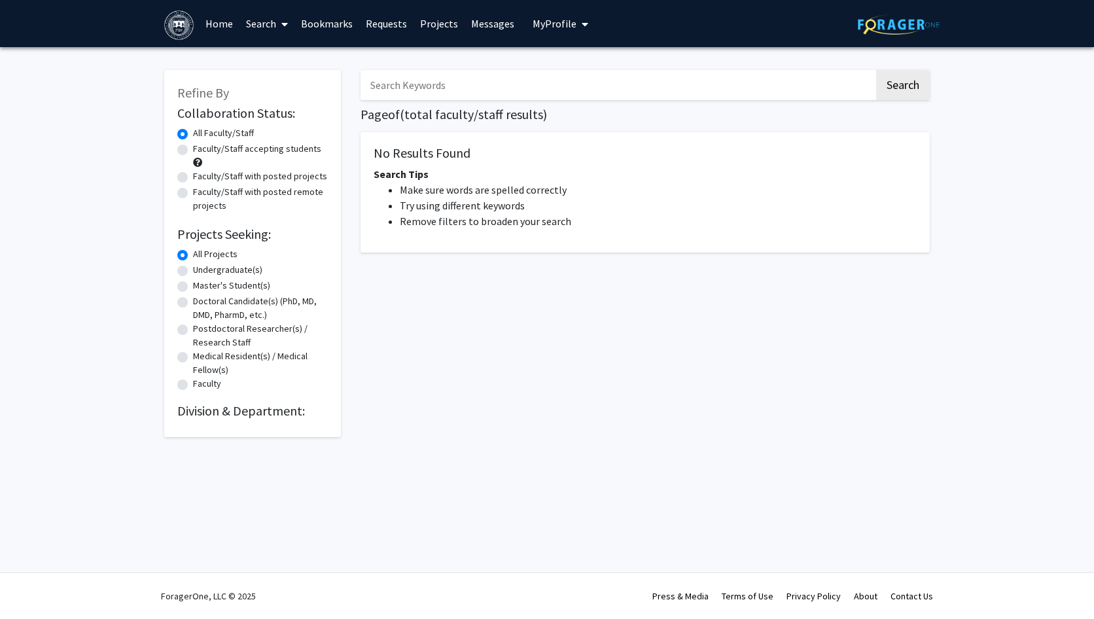
click at [190, 258] on div "All Projects" at bounding box center [252, 255] width 150 height 16
click at [506, 83] on input "Search Keywords" at bounding box center [616, 85] width 513 height 30
click at [944, 89] on div "Refine By Collaboration Status: Collaboration Status All Faculty/Staff Collabor…" at bounding box center [547, 256] width 1094 height 419
click at [917, 89] on button "Search" at bounding box center [903, 85] width 54 height 30
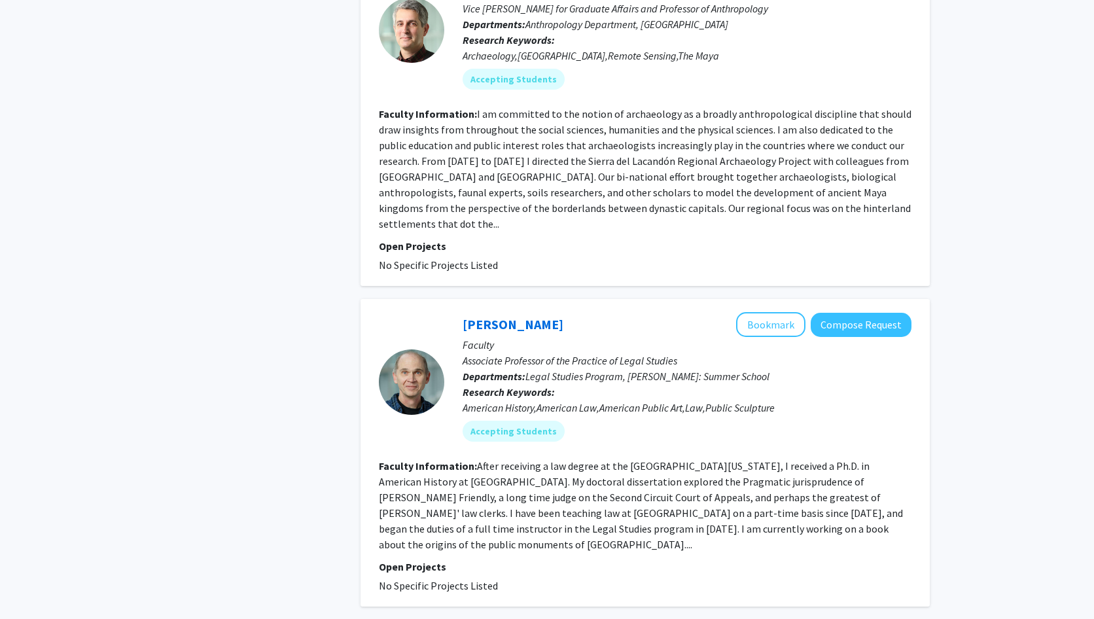
scroll to position [3854, 0]
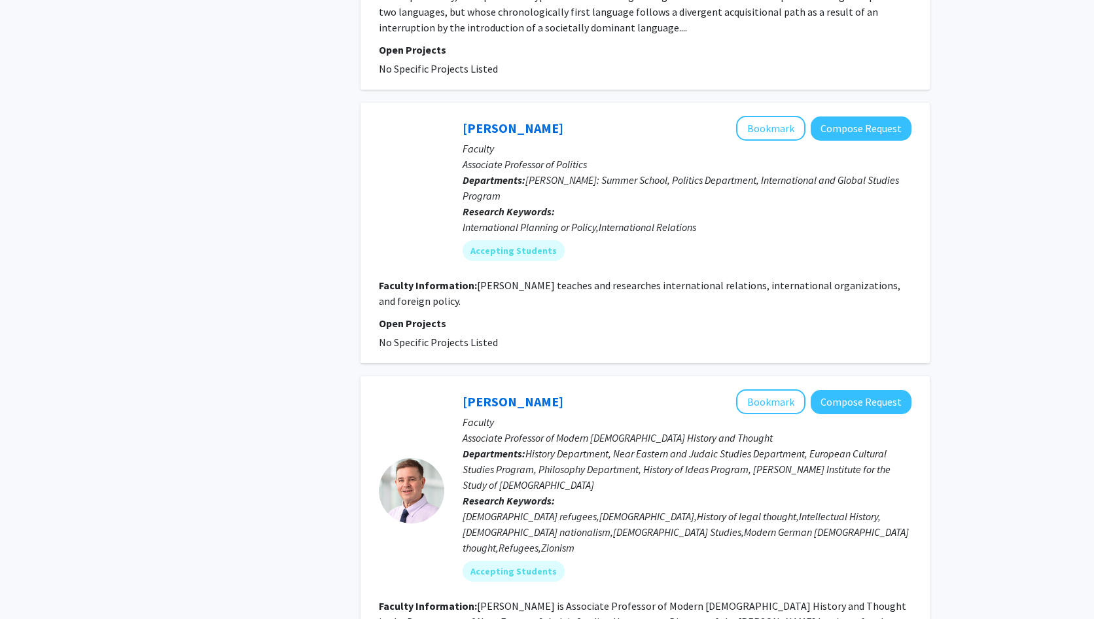
scroll to position [1168, 0]
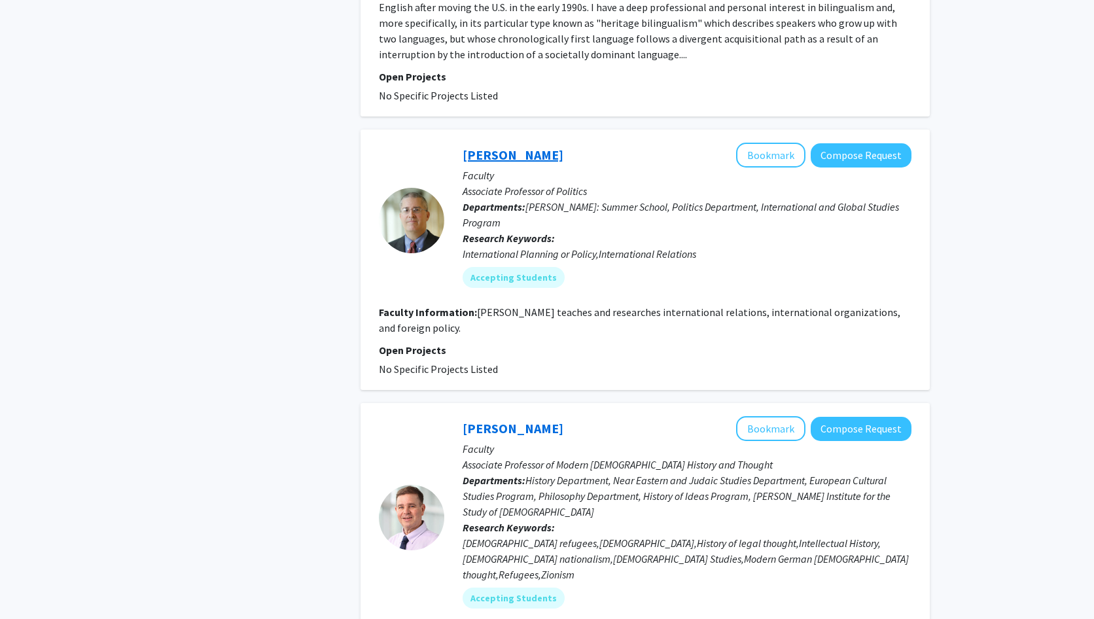
click at [506, 147] on link "[PERSON_NAME]" at bounding box center [512, 155] width 101 height 16
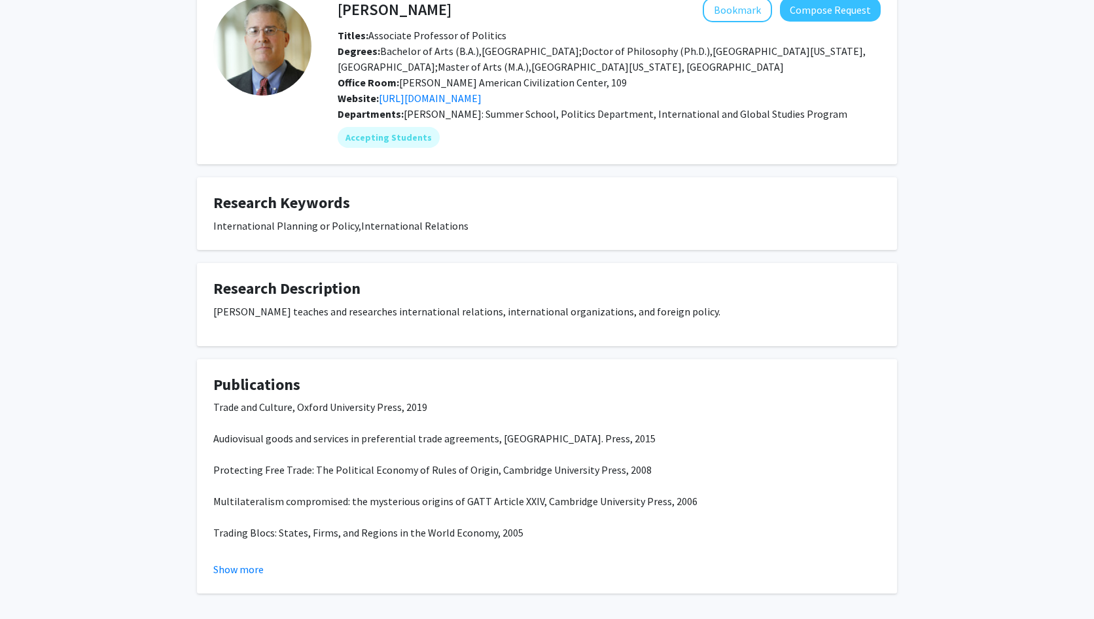
scroll to position [82, 0]
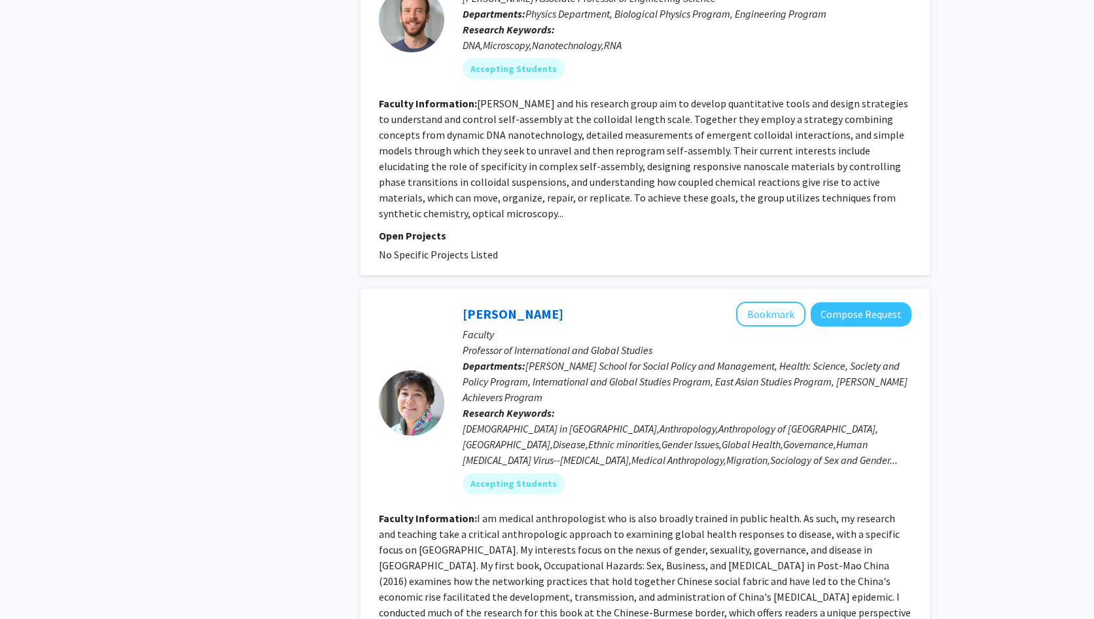
scroll to position [3076, 0]
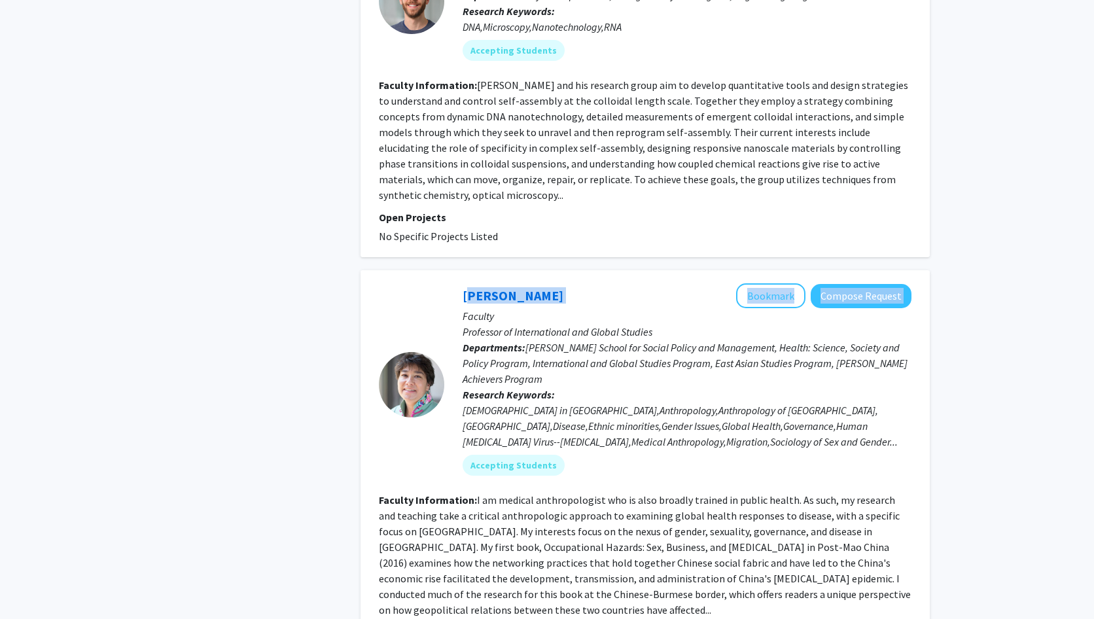
drag, startPoint x: 567, startPoint y: 138, endPoint x: 452, endPoint y: 137, distance: 115.1
click at [452, 283] on div "Elanah Uretsky Bookmark Compose Request Faculty Professor of International and …" at bounding box center [677, 384] width 467 height 202
copy div "Elanah Uretsky Bookmark Compose Request"
